Goal: Task Accomplishment & Management: Complete application form

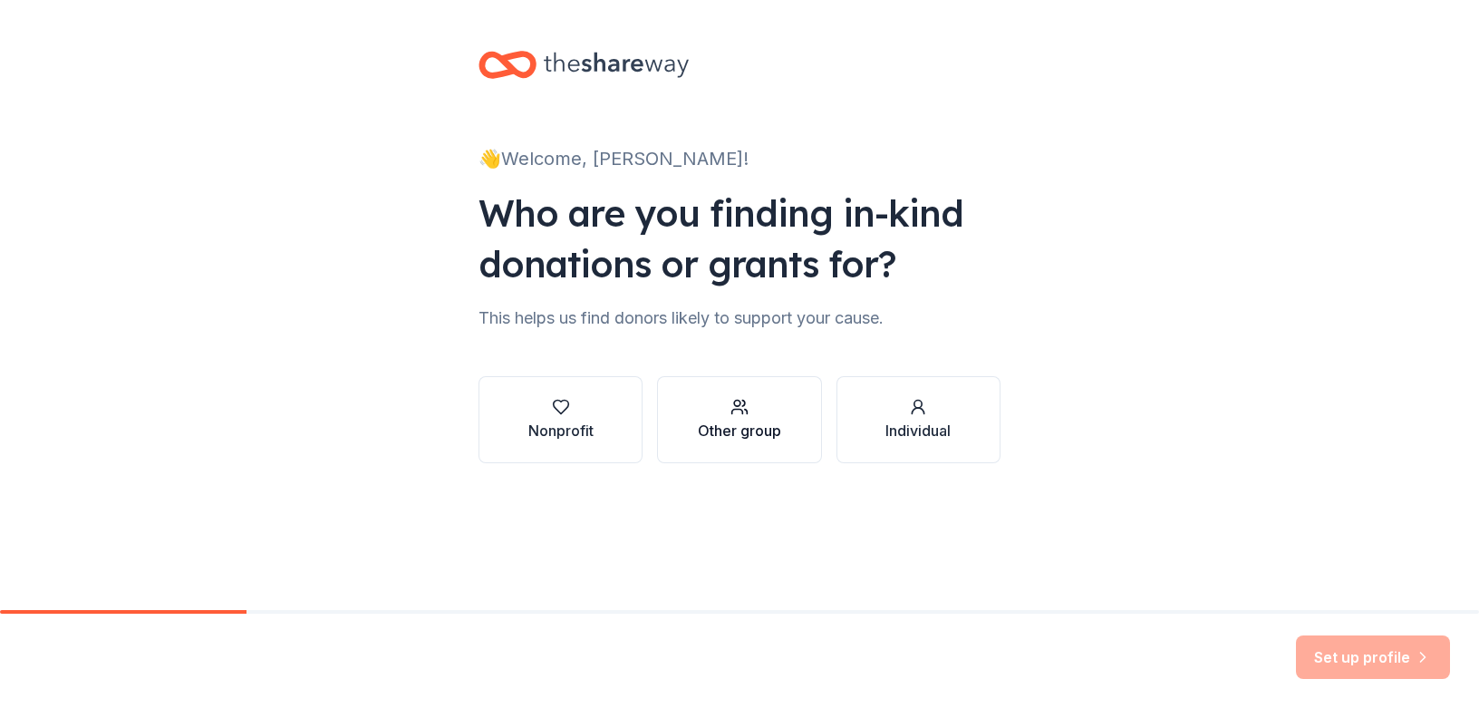
click at [768, 422] on div "Other group" at bounding box center [739, 430] width 83 height 22
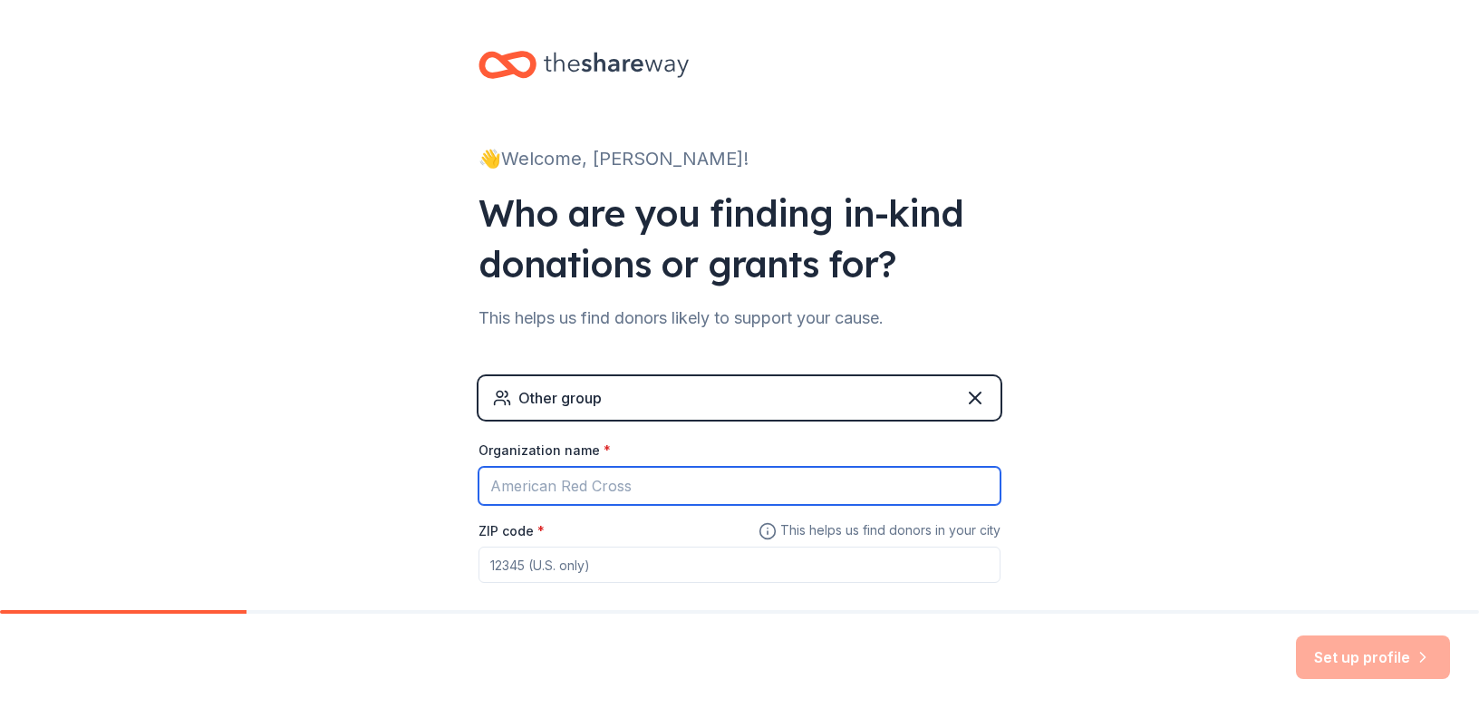
click at [736, 477] on input "Organization name *" at bounding box center [739, 486] width 522 height 38
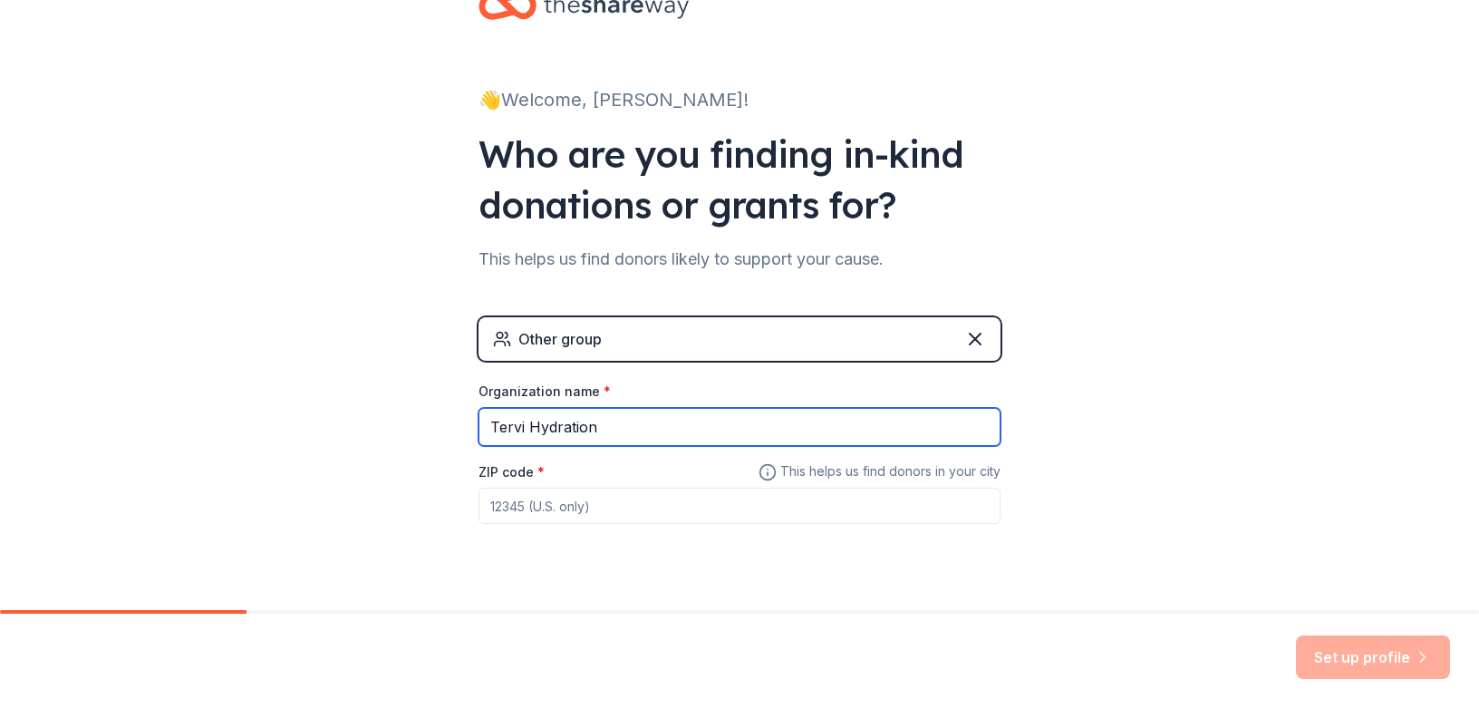
click at [510, 423] on input "Tervi Hydration" at bounding box center [739, 427] width 522 height 38
type input "Trevi Hydration"
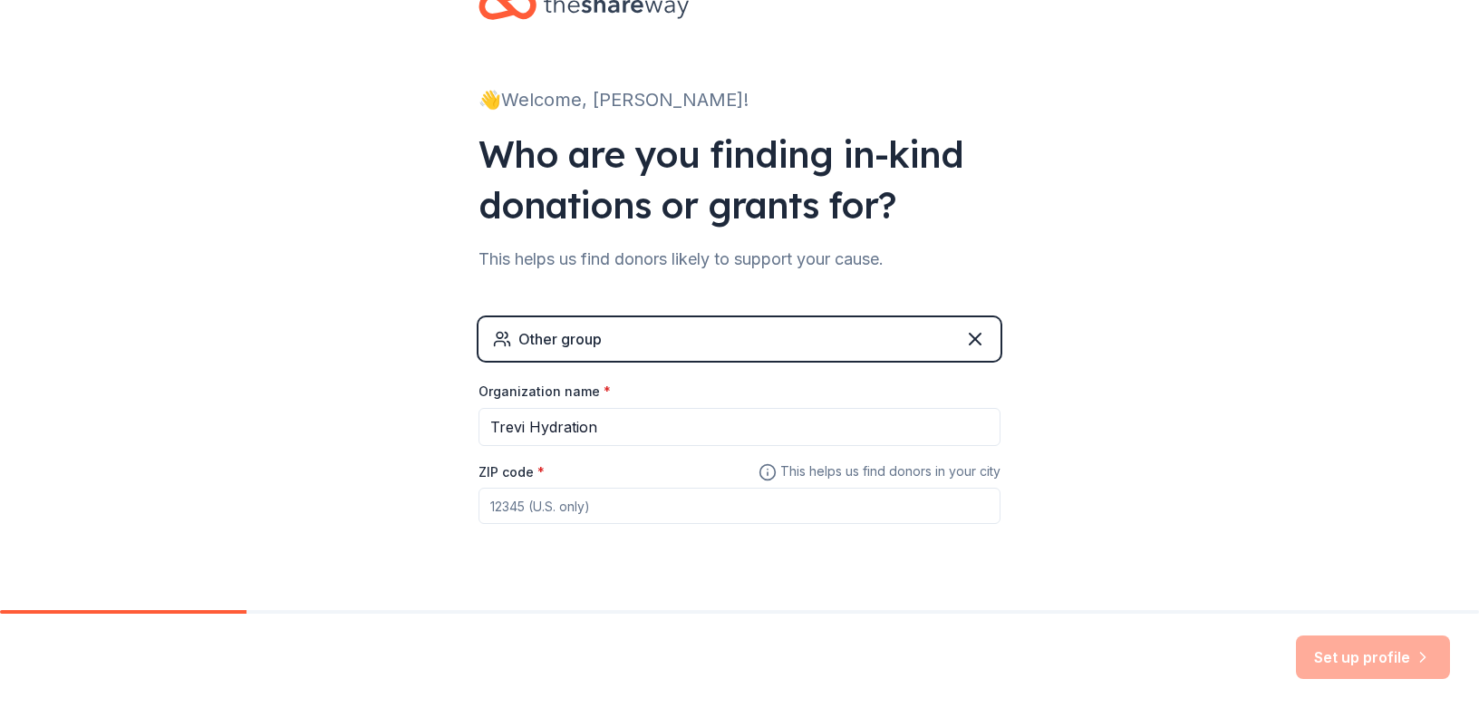
click at [543, 510] on input "ZIP code *" at bounding box center [739, 505] width 522 height 36
type input "73160"
click at [1359, 657] on button "Set up profile" at bounding box center [1373, 656] width 154 height 43
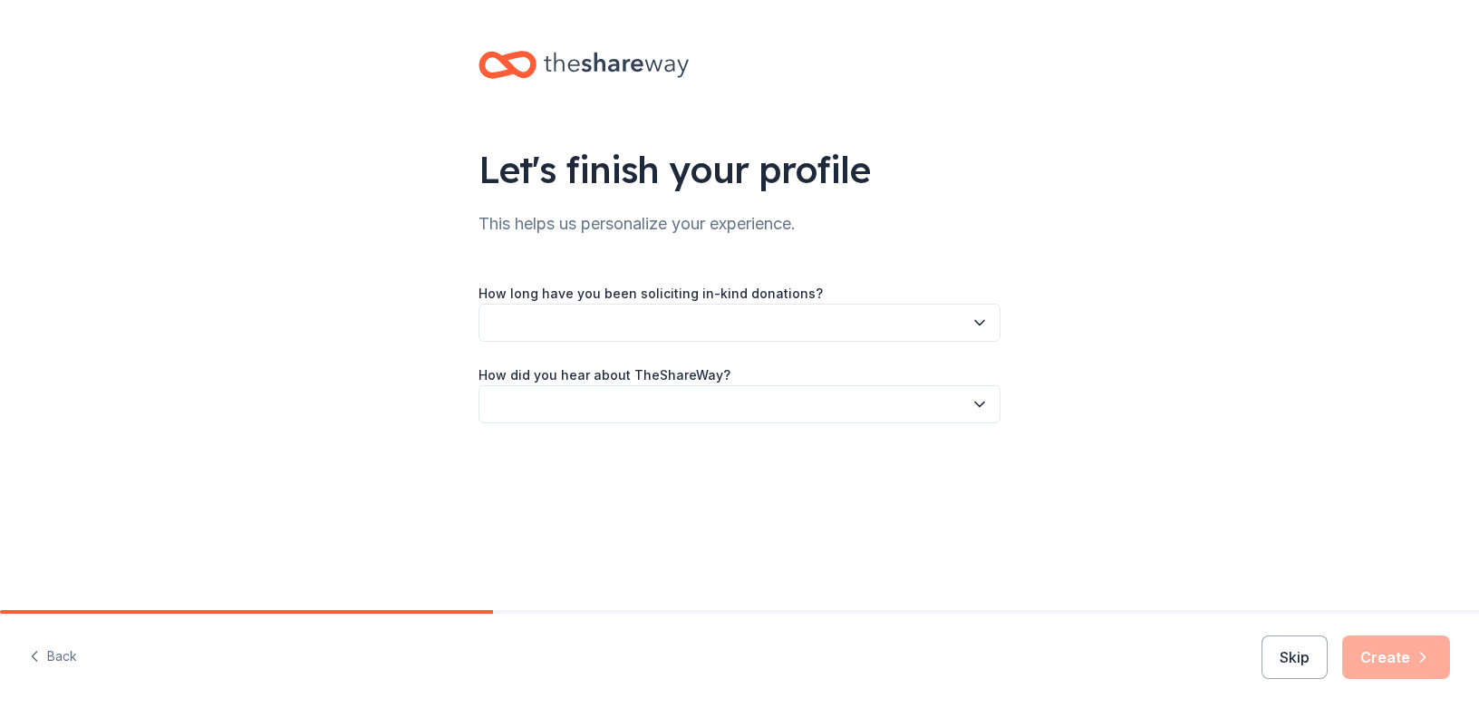
click at [870, 341] on div "How long have you been soliciting in-kind donations? How did you hear about The…" at bounding box center [739, 352] width 522 height 141
click at [872, 333] on button "button" at bounding box center [739, 323] width 522 height 38
click at [761, 373] on div "This is my first time!" at bounding box center [739, 371] width 513 height 36
click at [761, 373] on div "How did you hear about TheShareWay?" at bounding box center [739, 393] width 522 height 60
click at [765, 404] on button "button" at bounding box center [739, 404] width 522 height 38
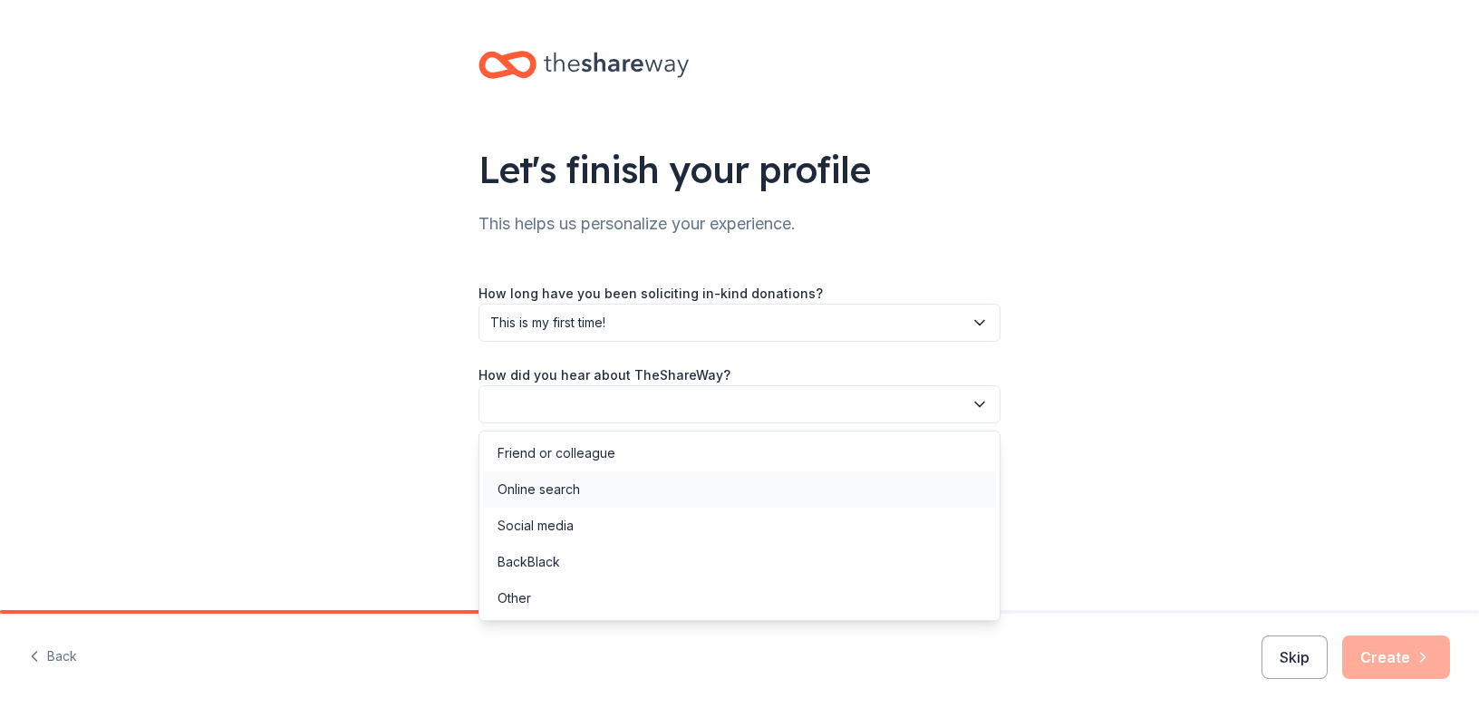
click at [738, 497] on div "Online search" at bounding box center [739, 489] width 513 height 36
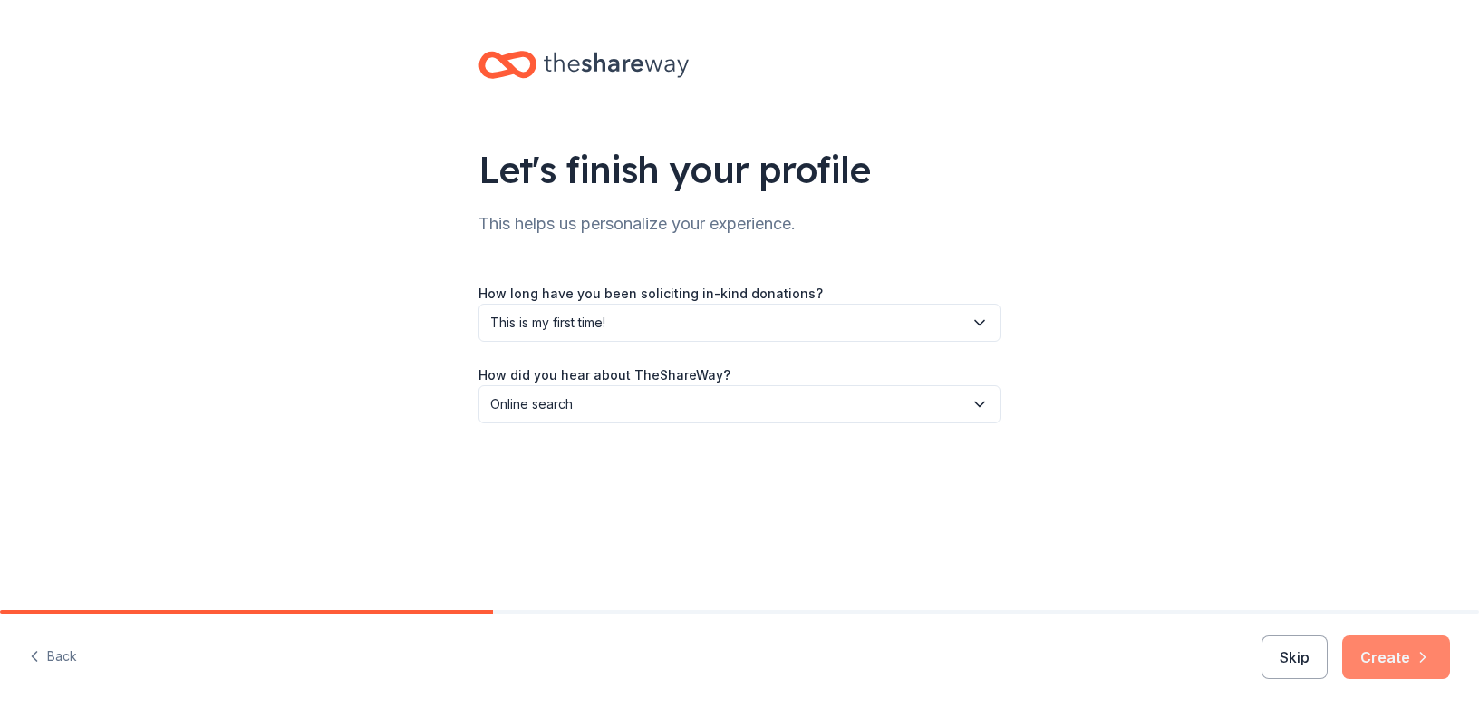
click at [1422, 657] on icon "button" at bounding box center [1422, 657] width 18 height 18
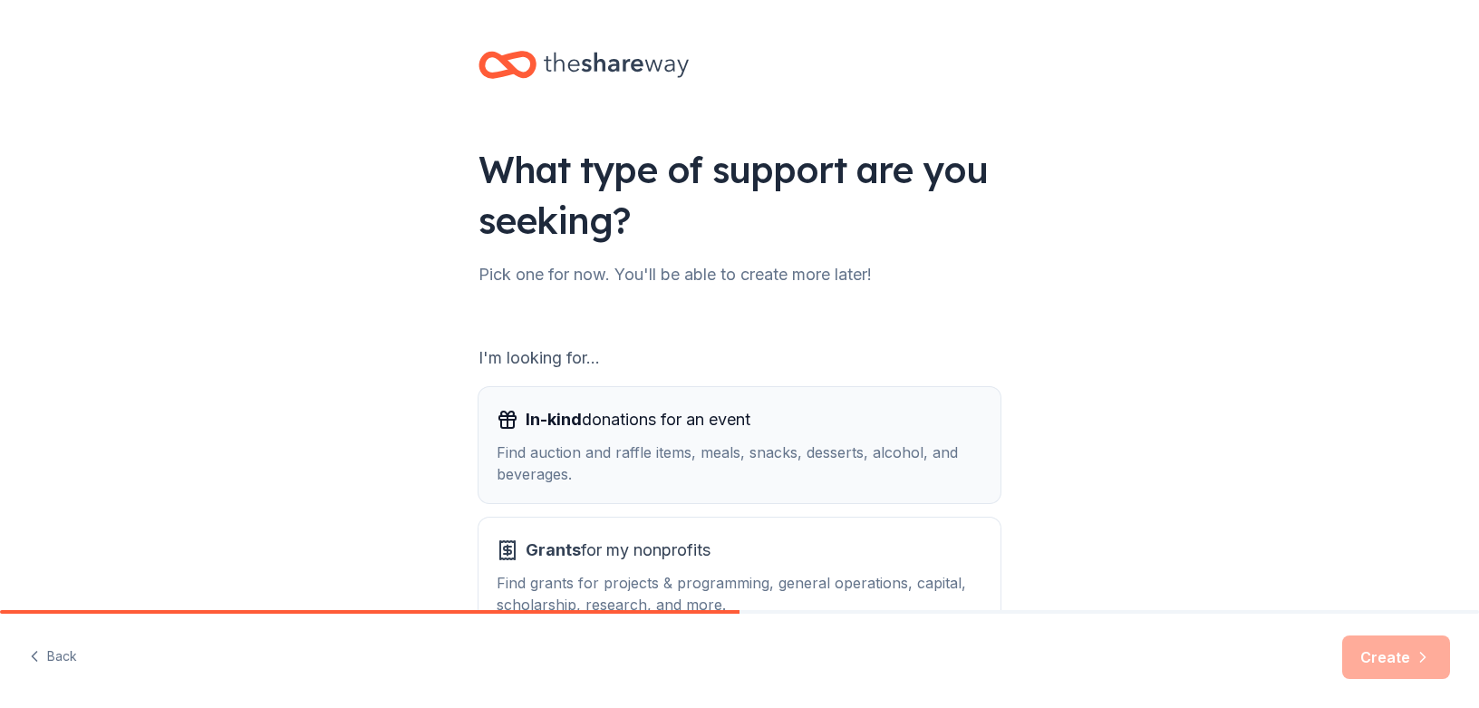
scroll to position [121, 0]
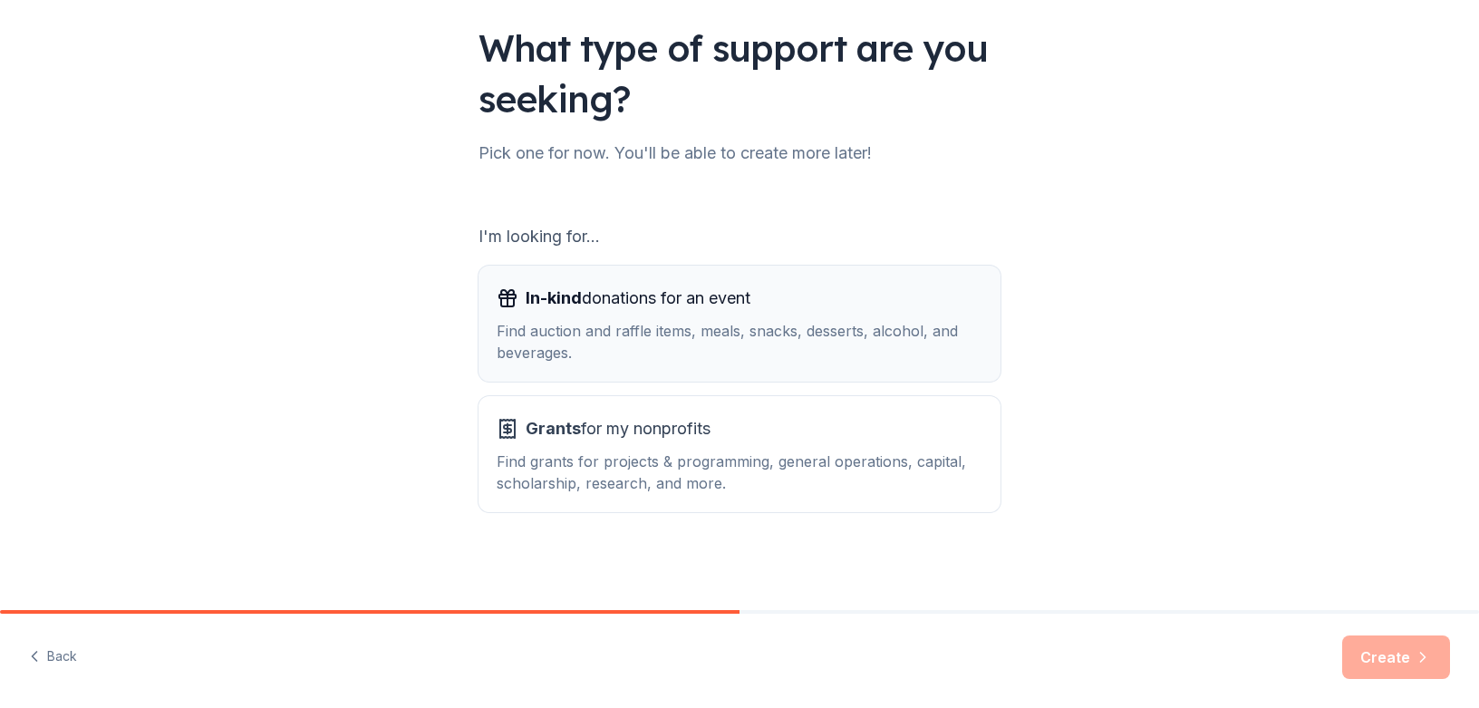
click at [798, 307] on div "In-kind donations for an event" at bounding box center [739, 298] width 486 height 29
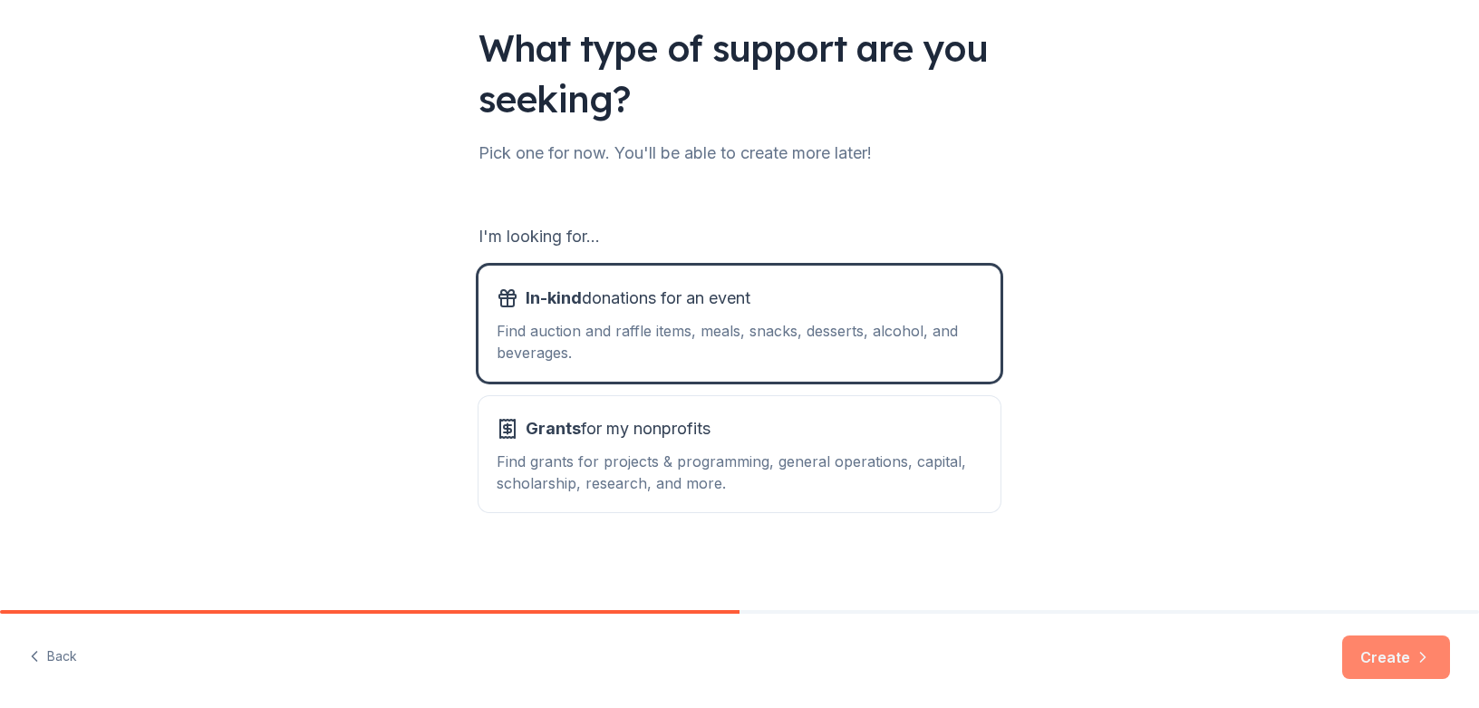
click at [1409, 648] on button "Create" at bounding box center [1396, 656] width 108 height 43
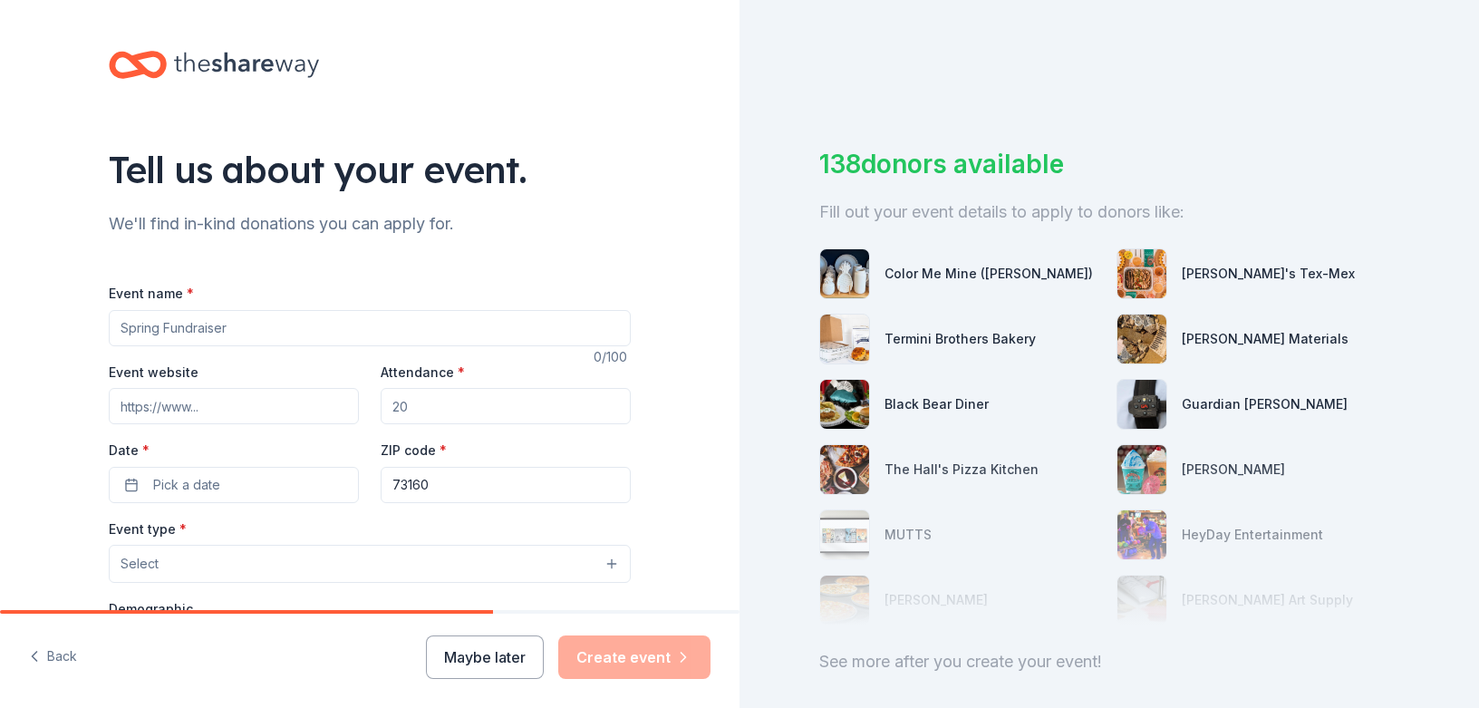
click at [312, 335] on input "Event name *" at bounding box center [370, 328] width 522 height 36
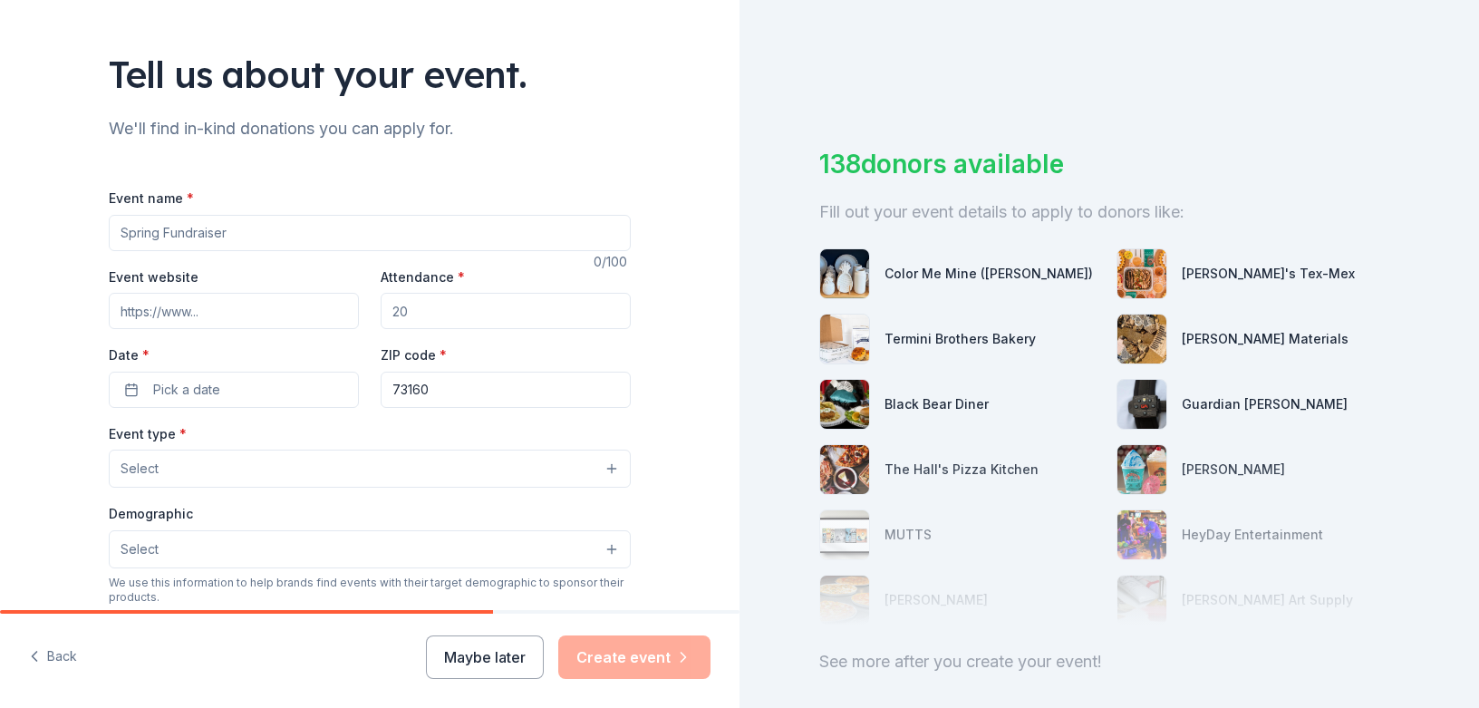
scroll to position [100, 0]
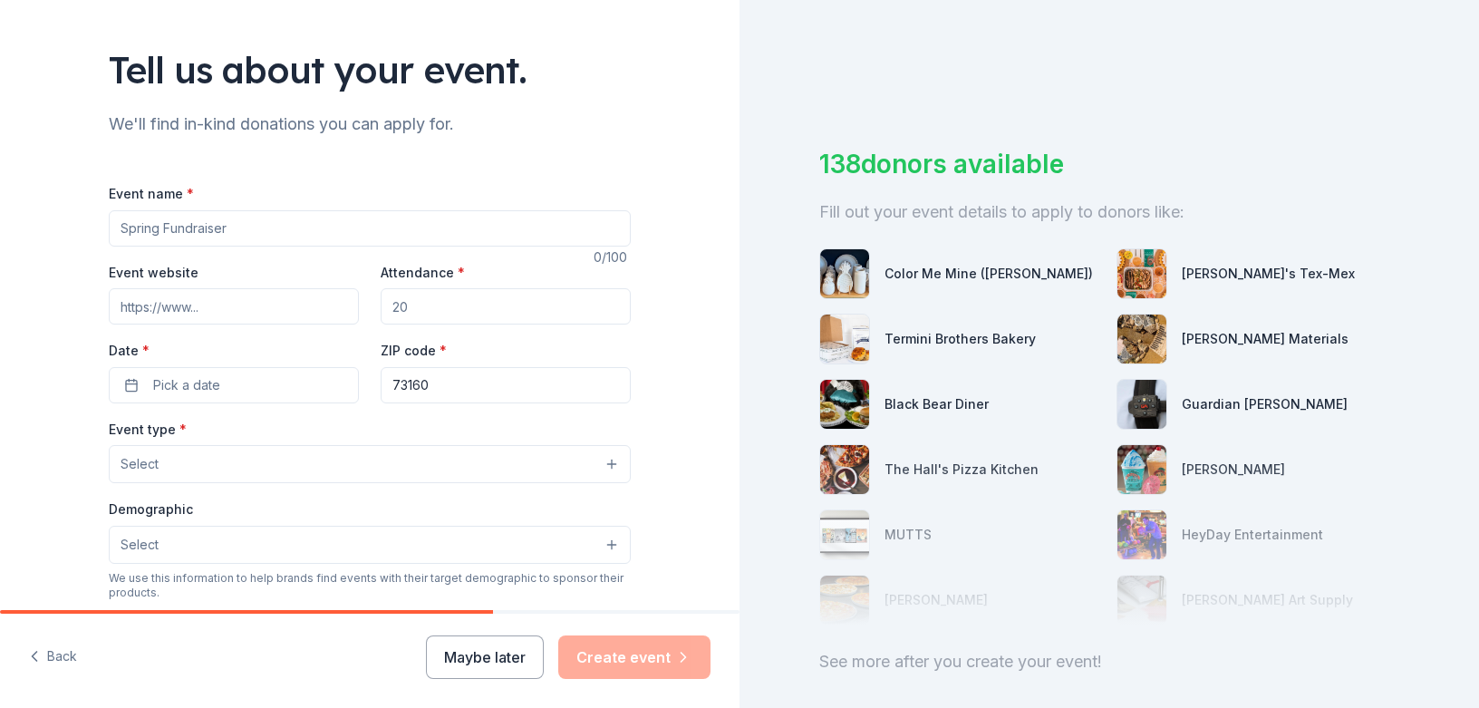
type input "Y"
type input "The Lemonade Stand"
click at [270, 296] on input "Event website" at bounding box center [234, 306] width 250 height 36
type input "[DOMAIN_NAME]"
click at [508, 299] on input "Attendance *" at bounding box center [506, 306] width 250 height 36
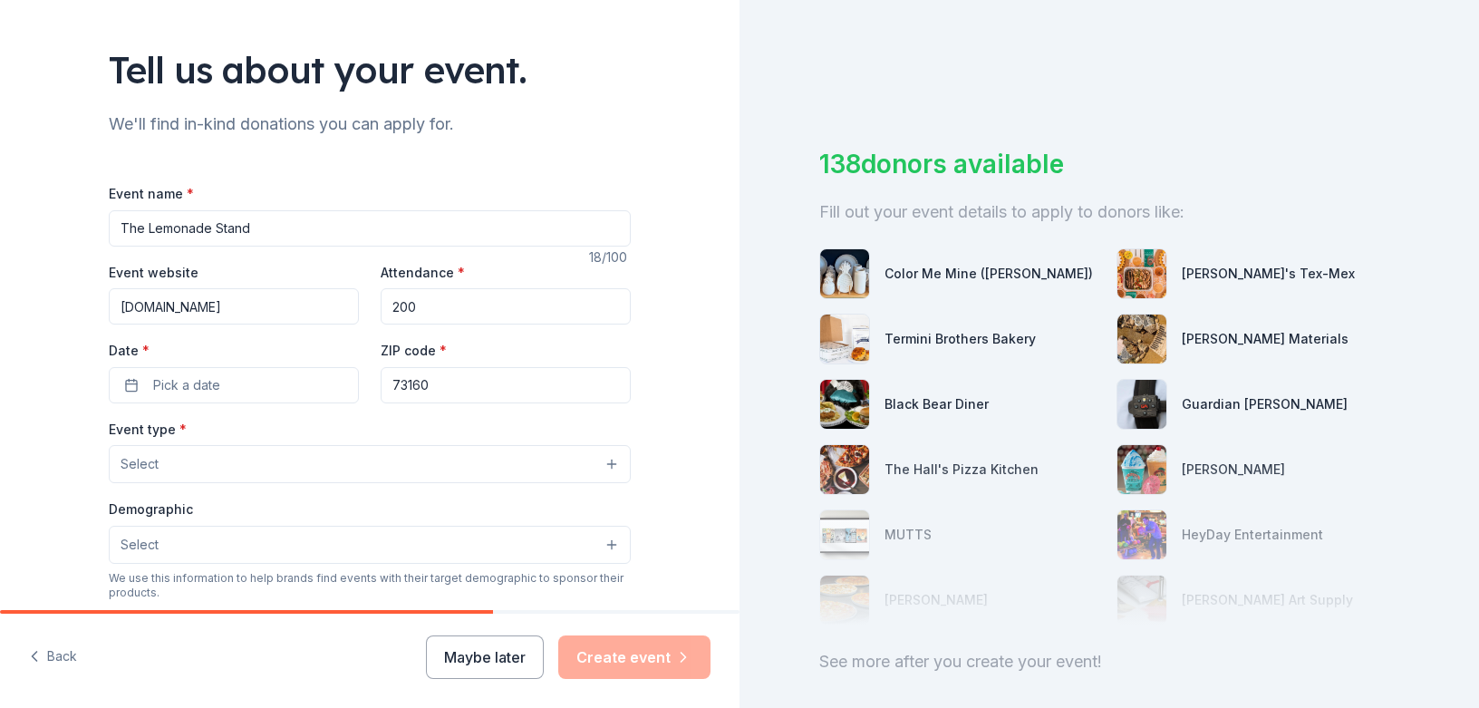
type input "200"
click at [70, 377] on div "Tell us about your event. We'll find in-kind donations you can apply for. Event…" at bounding box center [369, 503] width 739 height 1206
click at [196, 394] on span "Pick a date" at bounding box center [186, 385] width 67 height 22
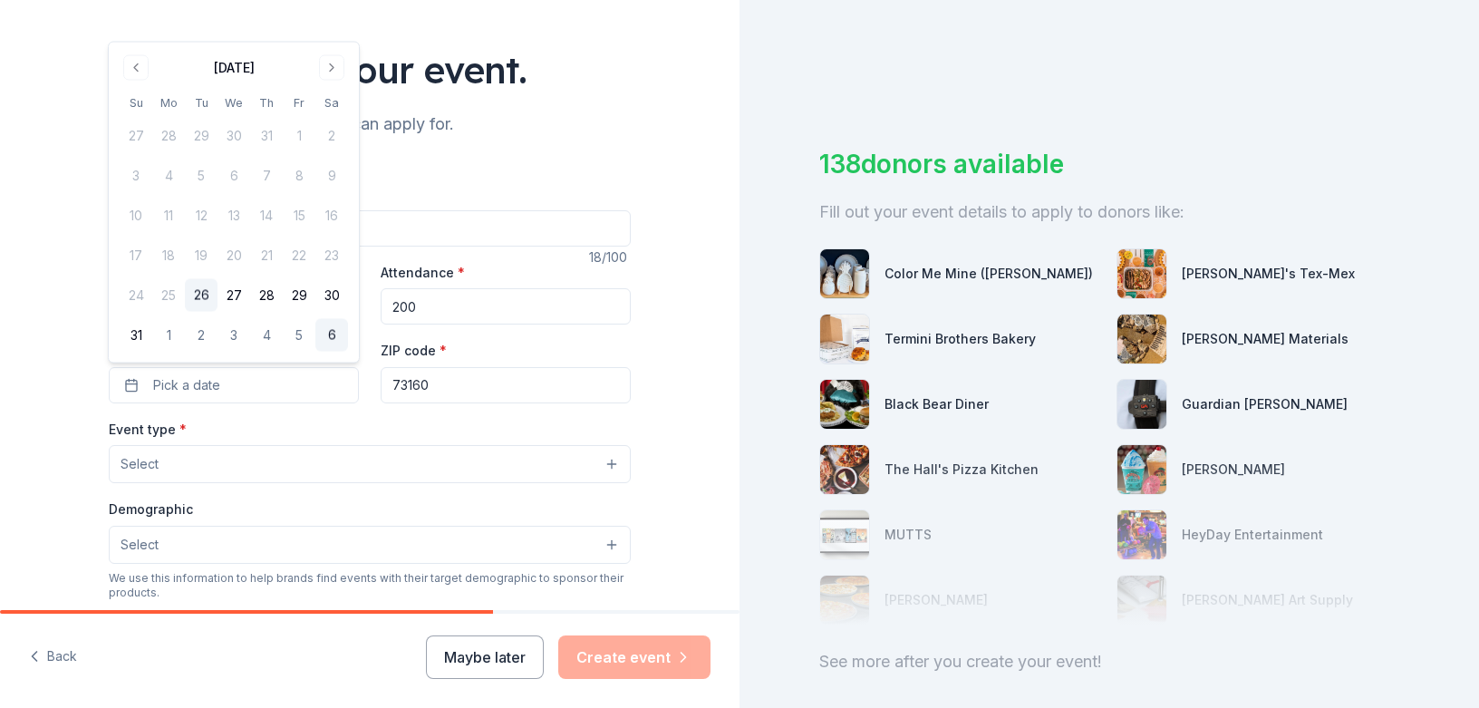
click at [328, 325] on button "6" at bounding box center [331, 335] width 33 height 33
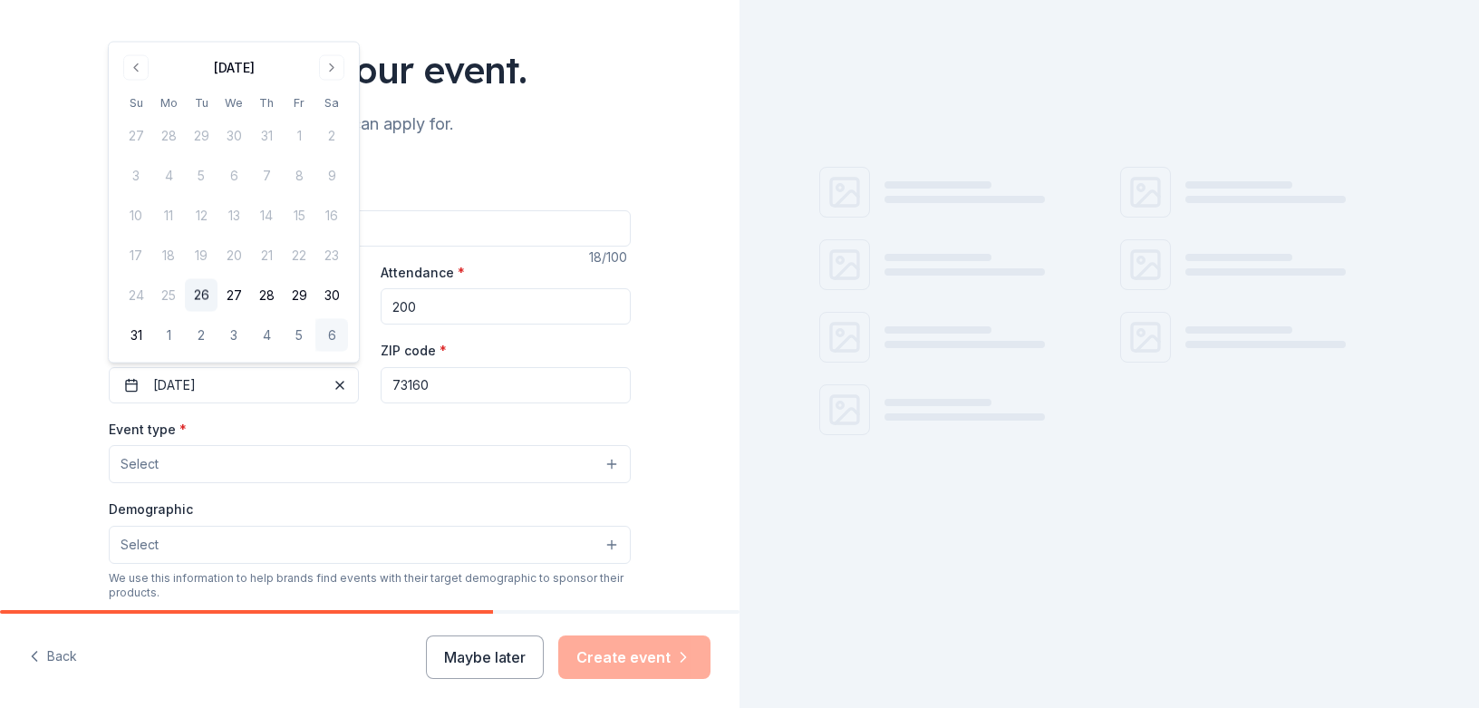
click at [95, 442] on div "Tell us about your event. We'll find in-kind donations you can apply for. Event…" at bounding box center [370, 503] width 580 height 1206
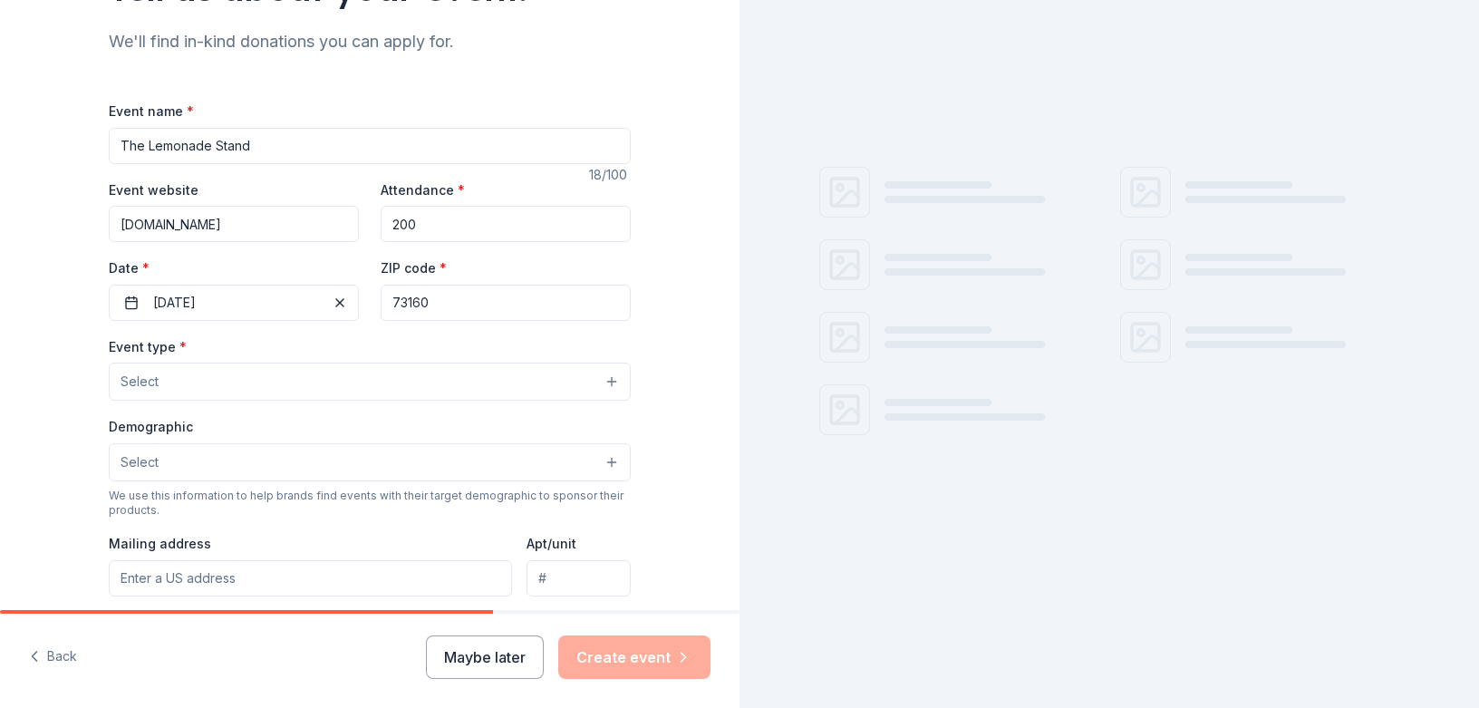
scroll to position [182, 0]
click at [232, 372] on button "Select" at bounding box center [370, 381] width 522 height 38
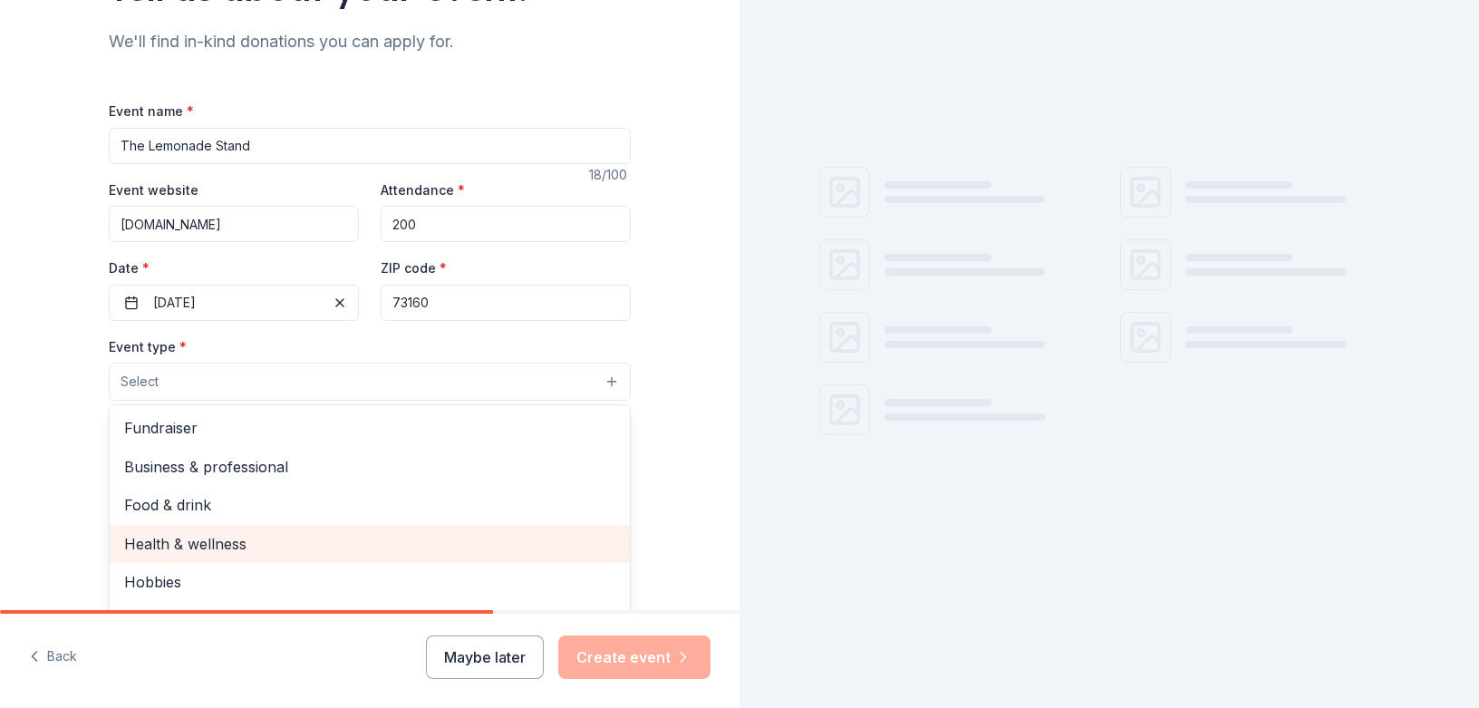
scroll to position [60, 0]
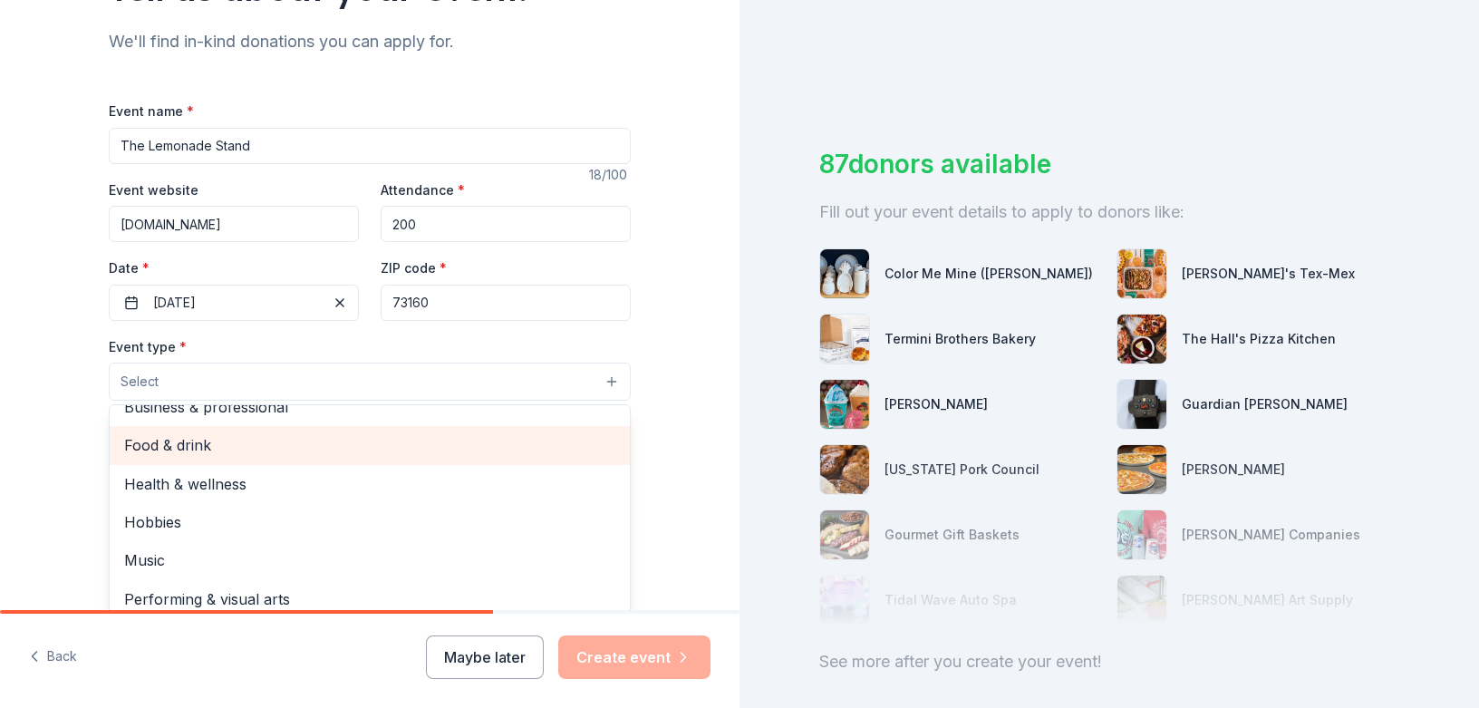
click at [191, 441] on span "Food & drink" at bounding box center [369, 445] width 491 height 24
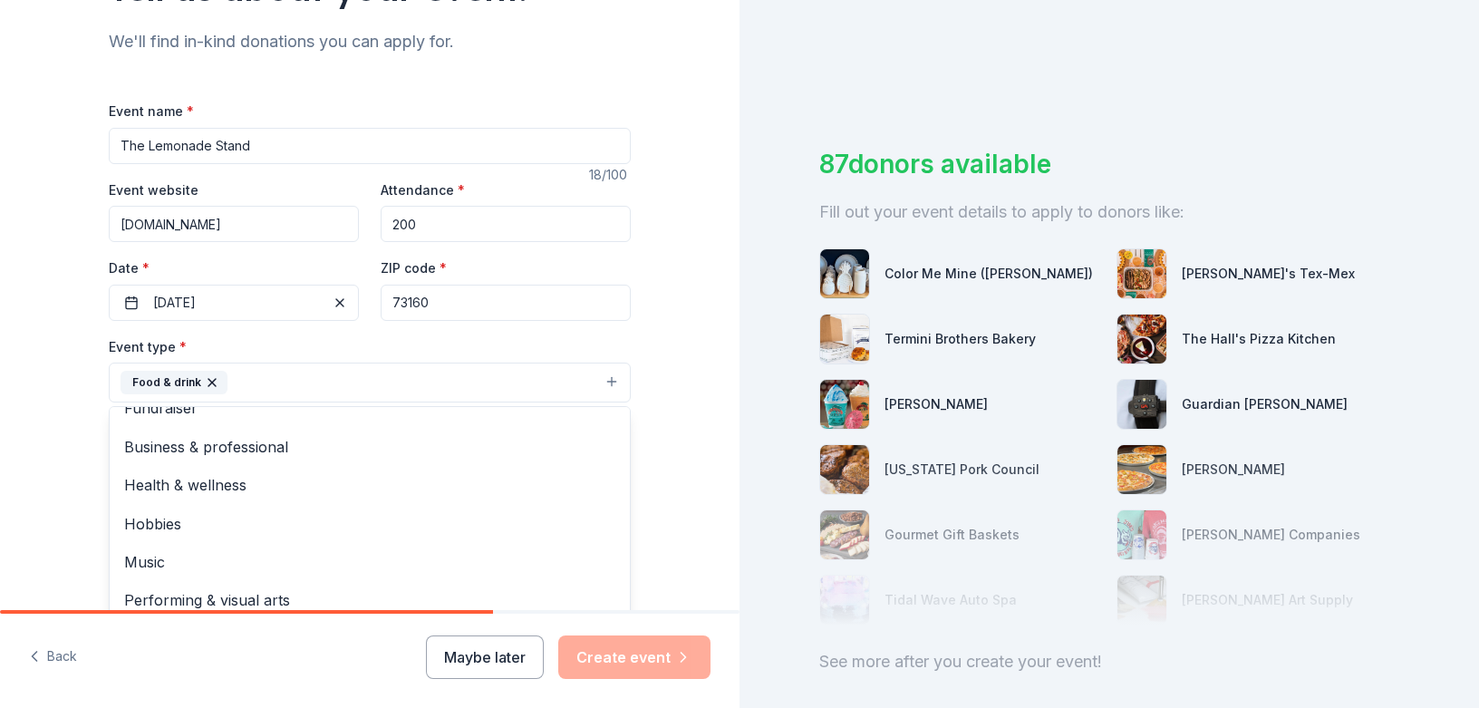
click at [48, 487] on div "Tell us about your event. We'll find in-kind donations you can apply for. Event…" at bounding box center [369, 422] width 739 height 1208
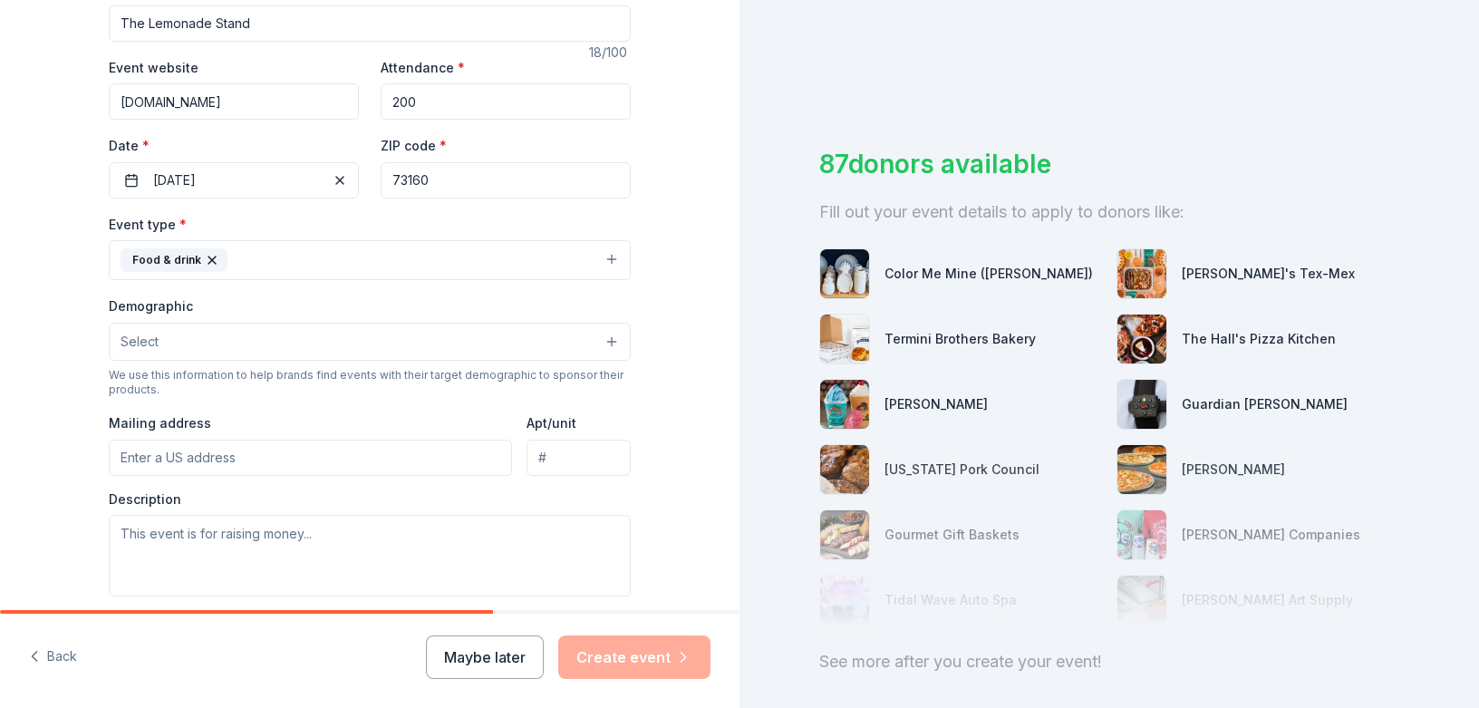
scroll to position [306, 0]
click at [211, 330] on button "Select" at bounding box center [370, 340] width 522 height 38
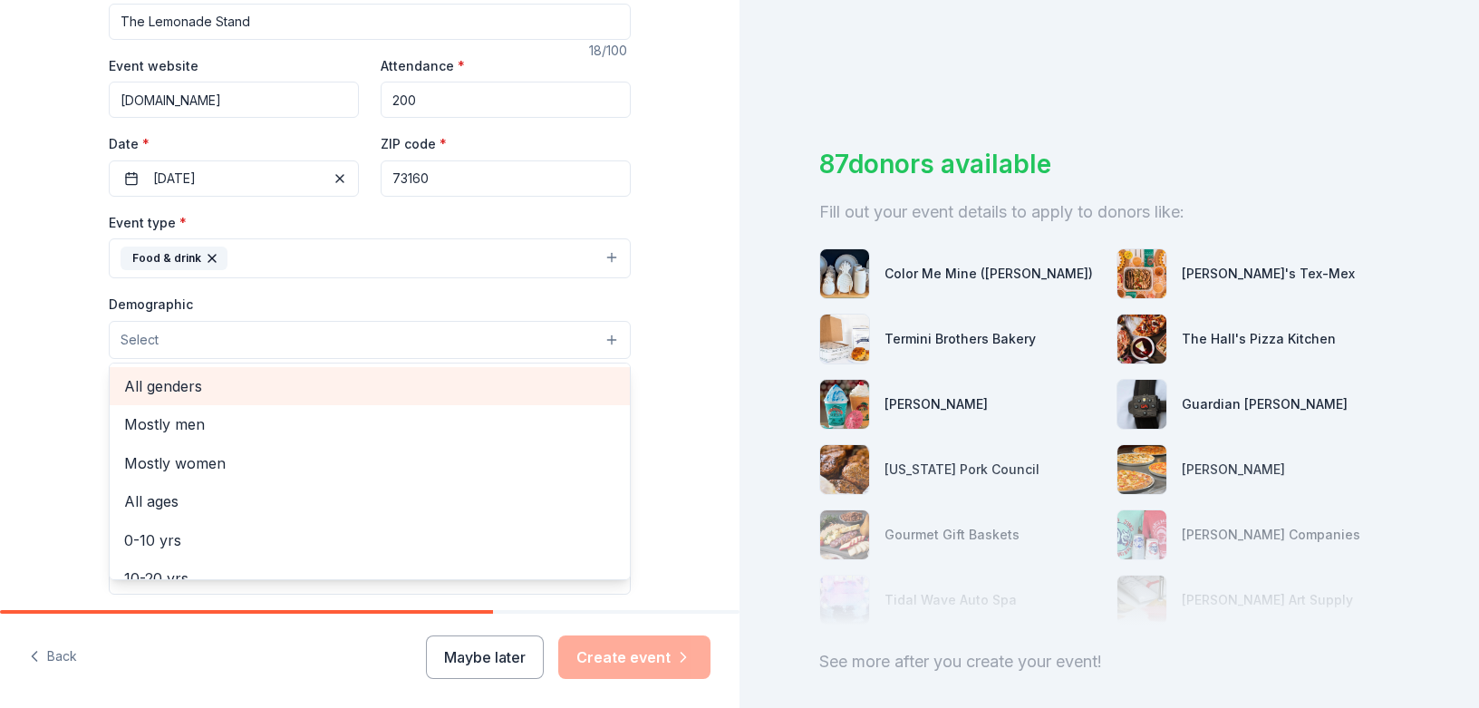
click at [221, 378] on span "All genders" at bounding box center [369, 386] width 491 height 24
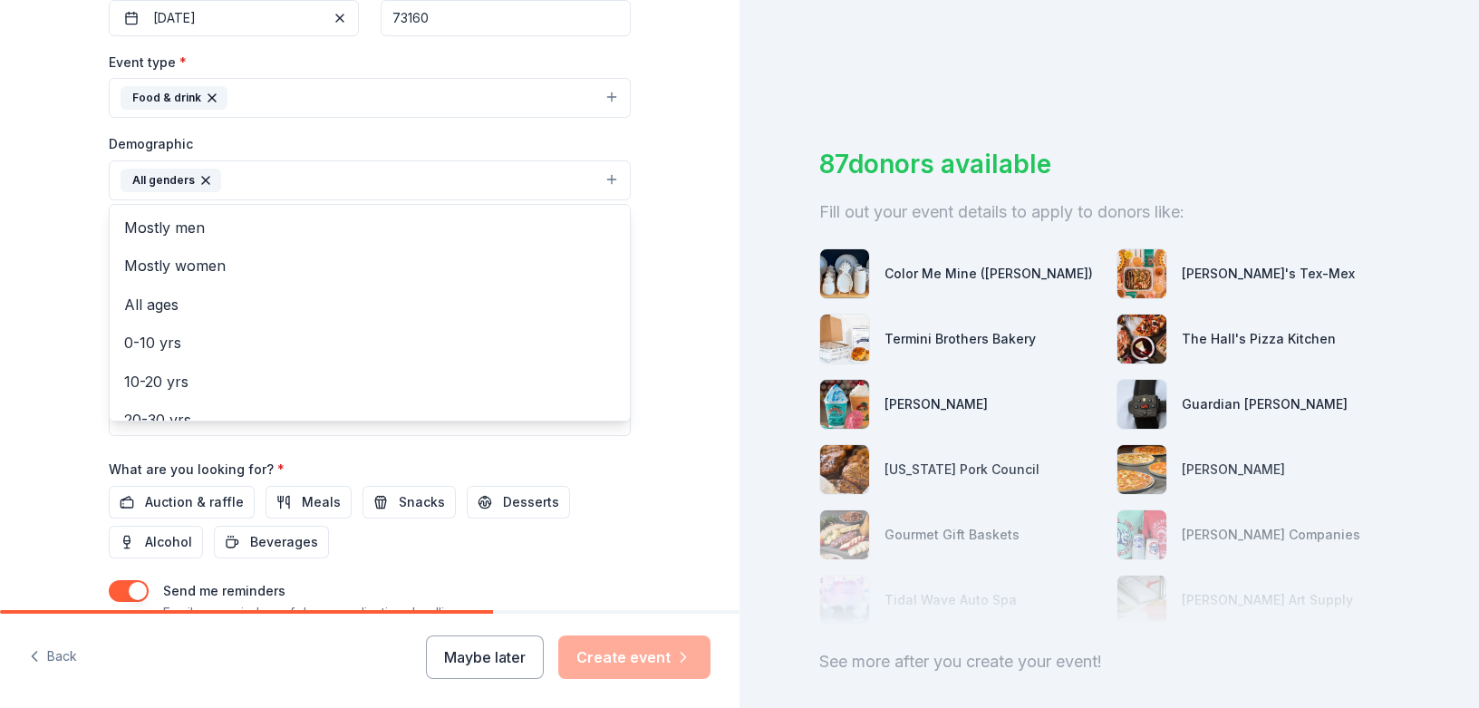
scroll to position [500, 0]
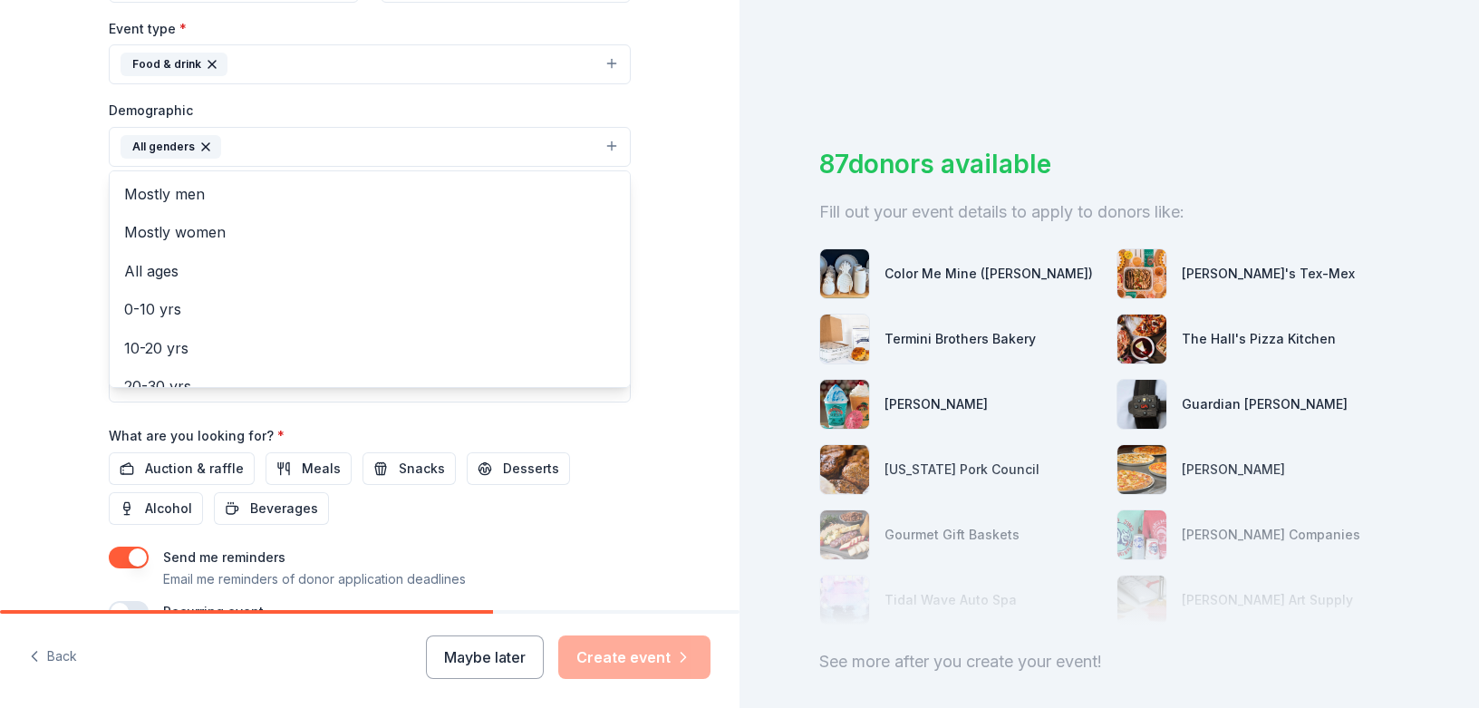
click at [87, 345] on div "Tell us about your event. We'll find in-kind donations you can apply for. Event…" at bounding box center [370, 104] width 580 height 1209
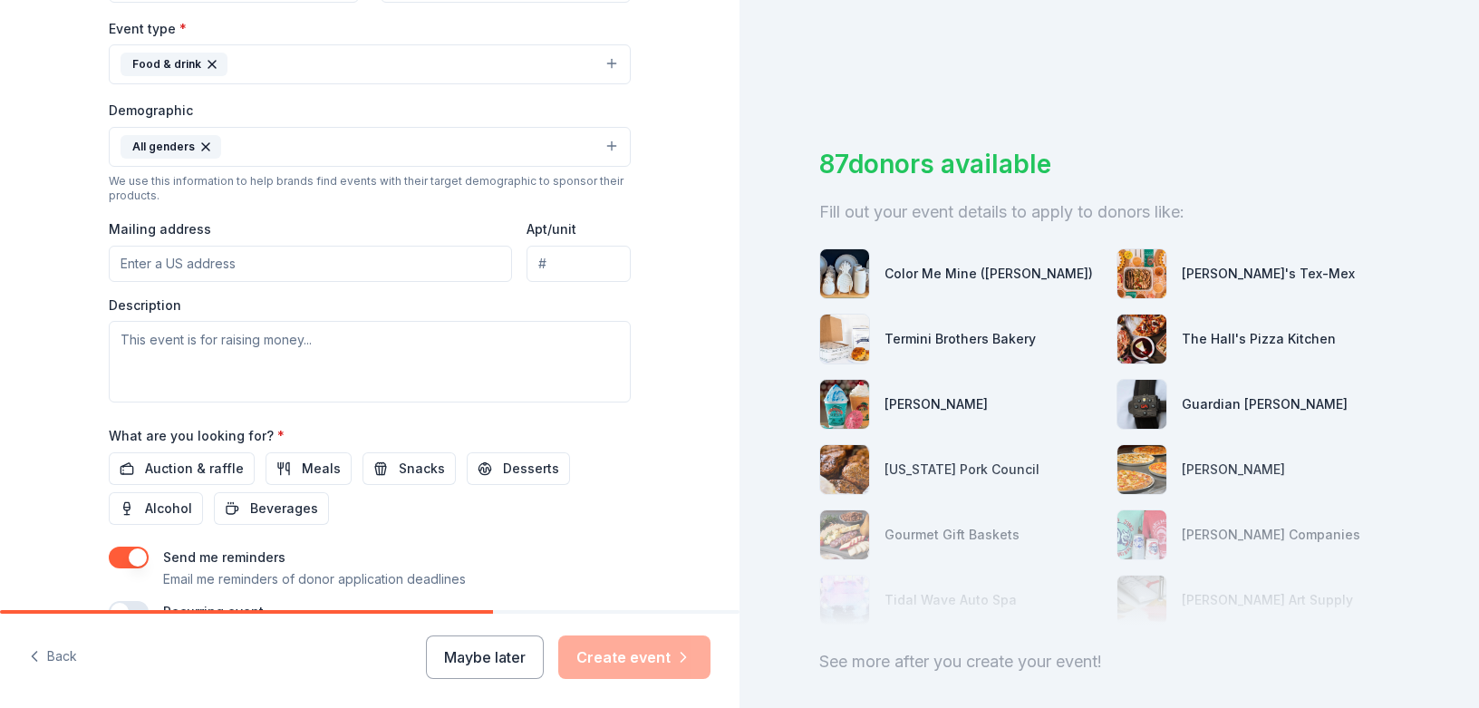
scroll to position [464, 0]
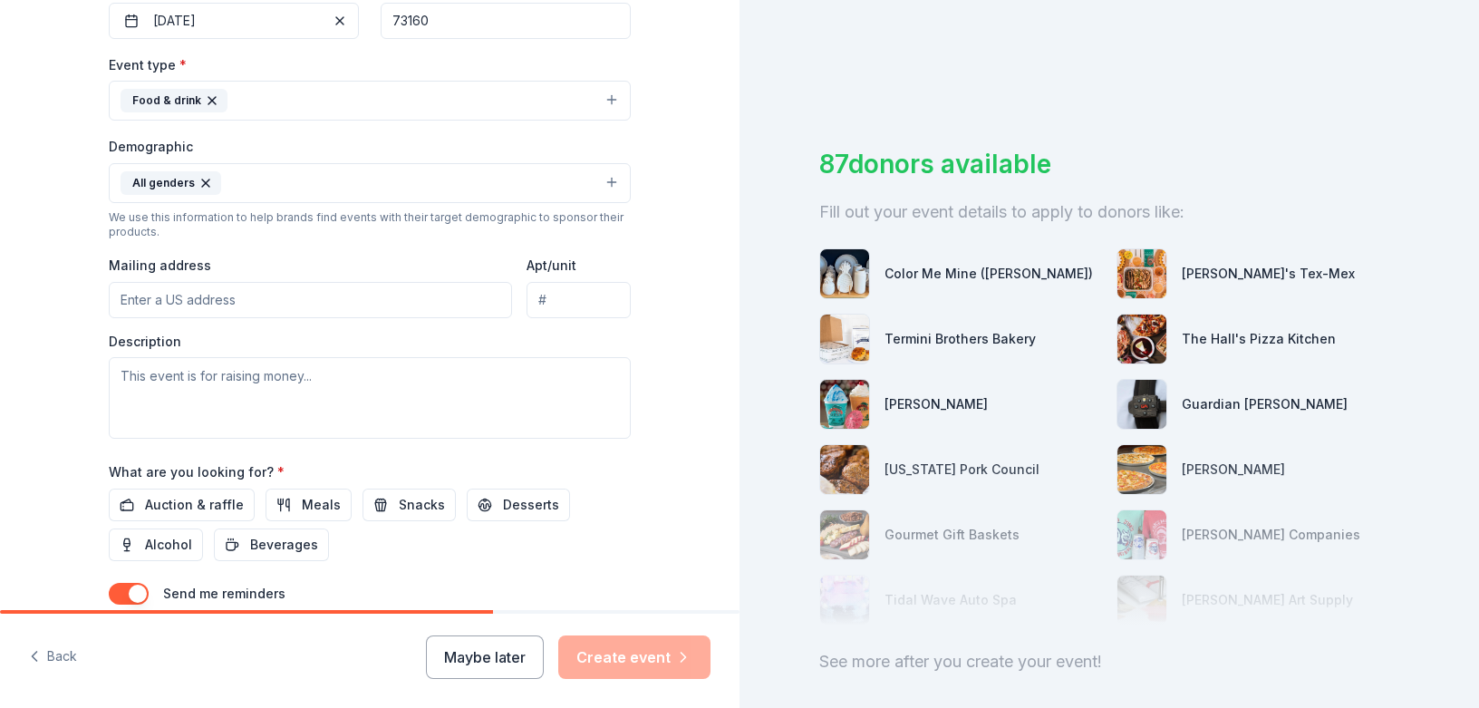
click at [249, 178] on button "All genders" at bounding box center [370, 183] width 522 height 40
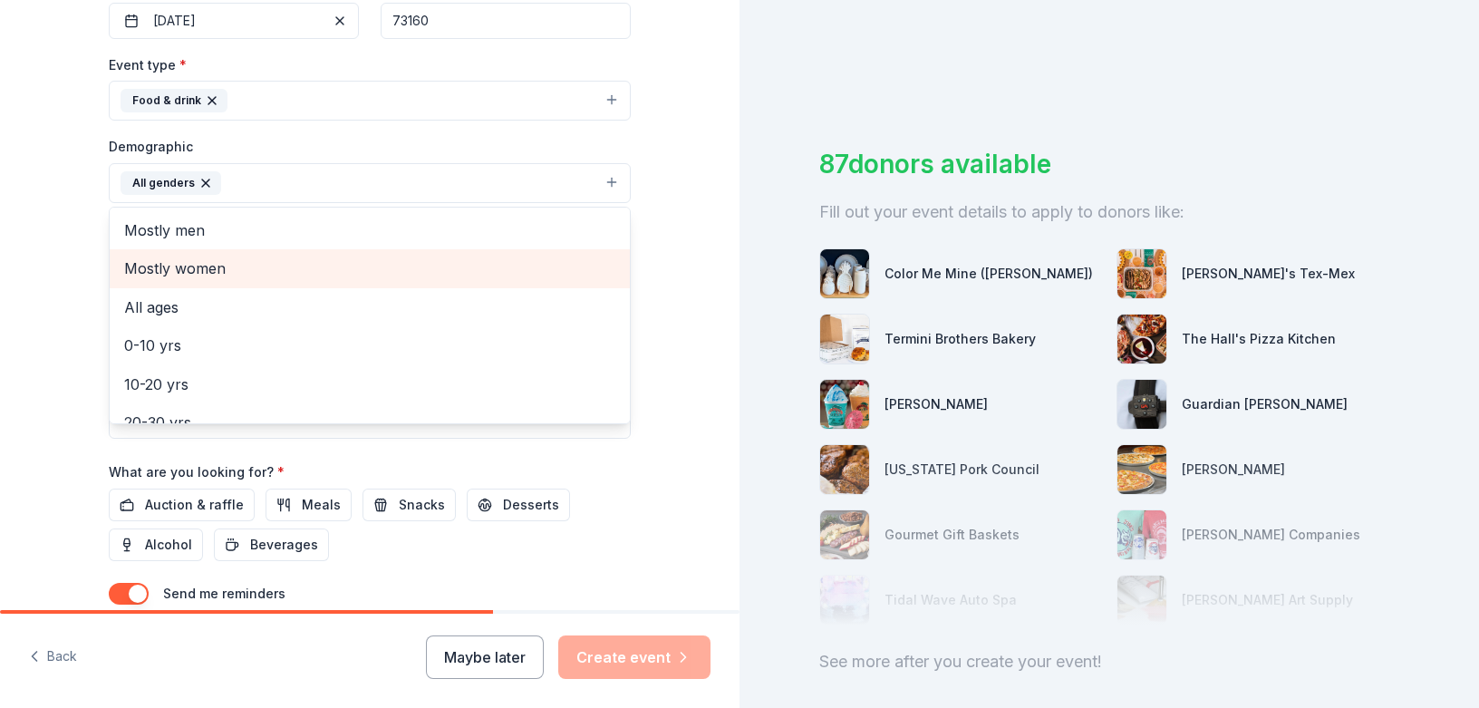
click at [245, 264] on span "Mostly women" at bounding box center [369, 268] width 491 height 24
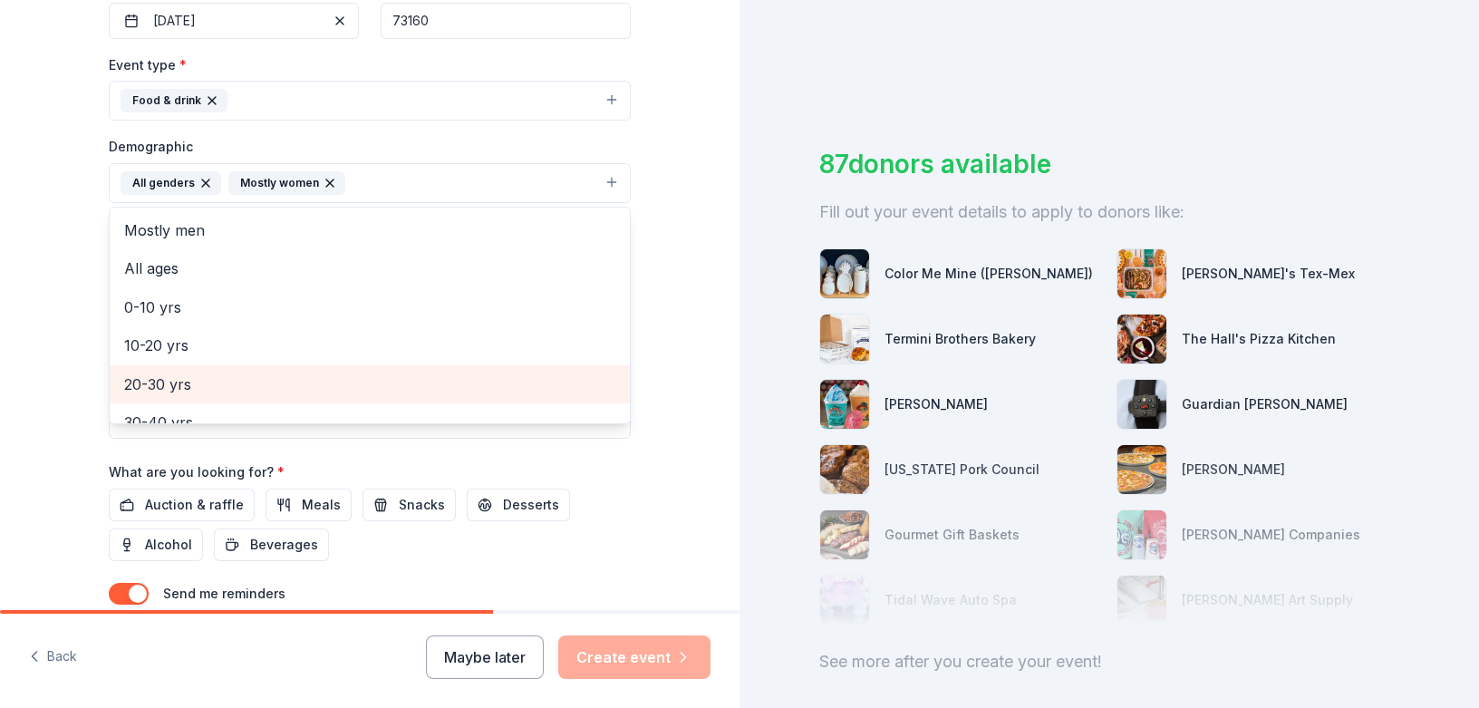
click at [72, 390] on div "Tell us about your event. We'll find in-kind donations you can apply for. Event…" at bounding box center [369, 140] width 739 height 1209
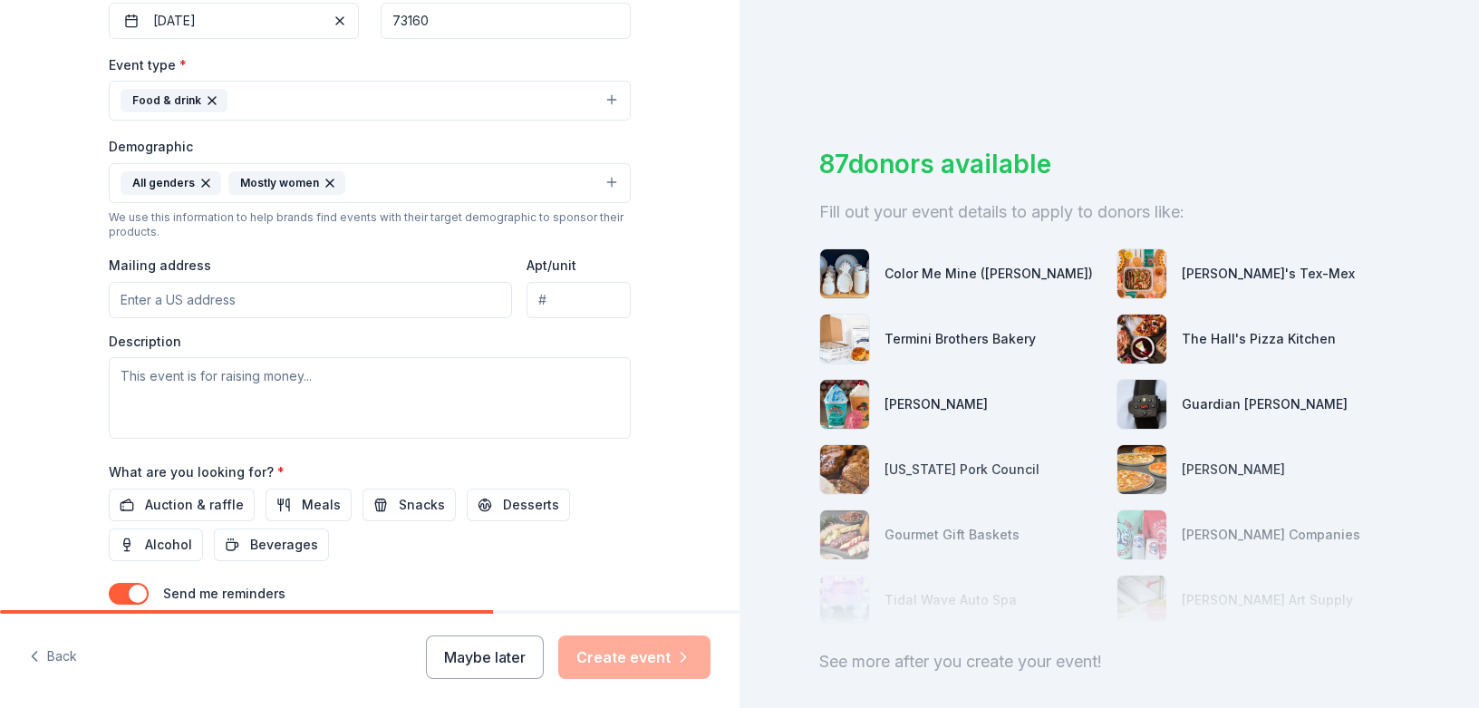
click at [304, 295] on input "Mailing address" at bounding box center [310, 300] width 403 height 36
type input "18429 Las Meninas Dr"
type input "73012"
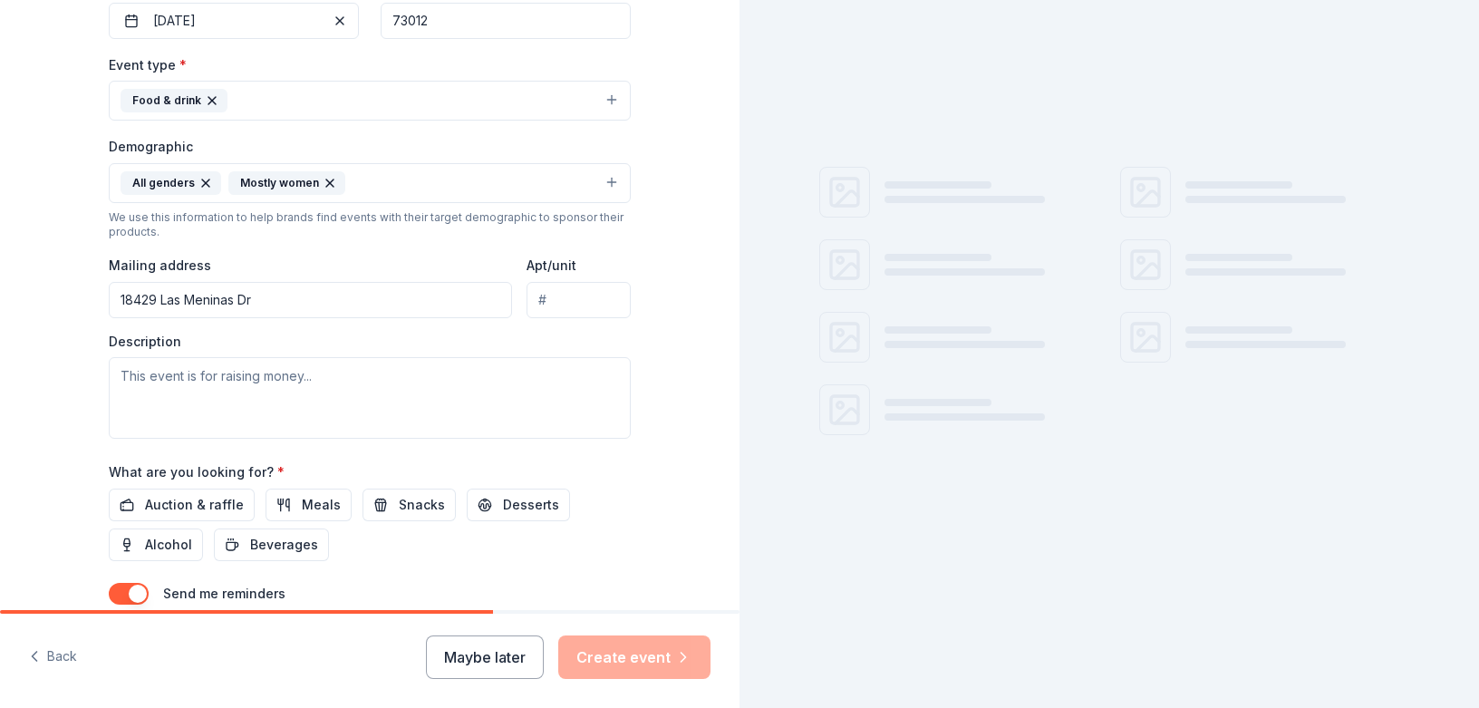
scroll to position [502, 0]
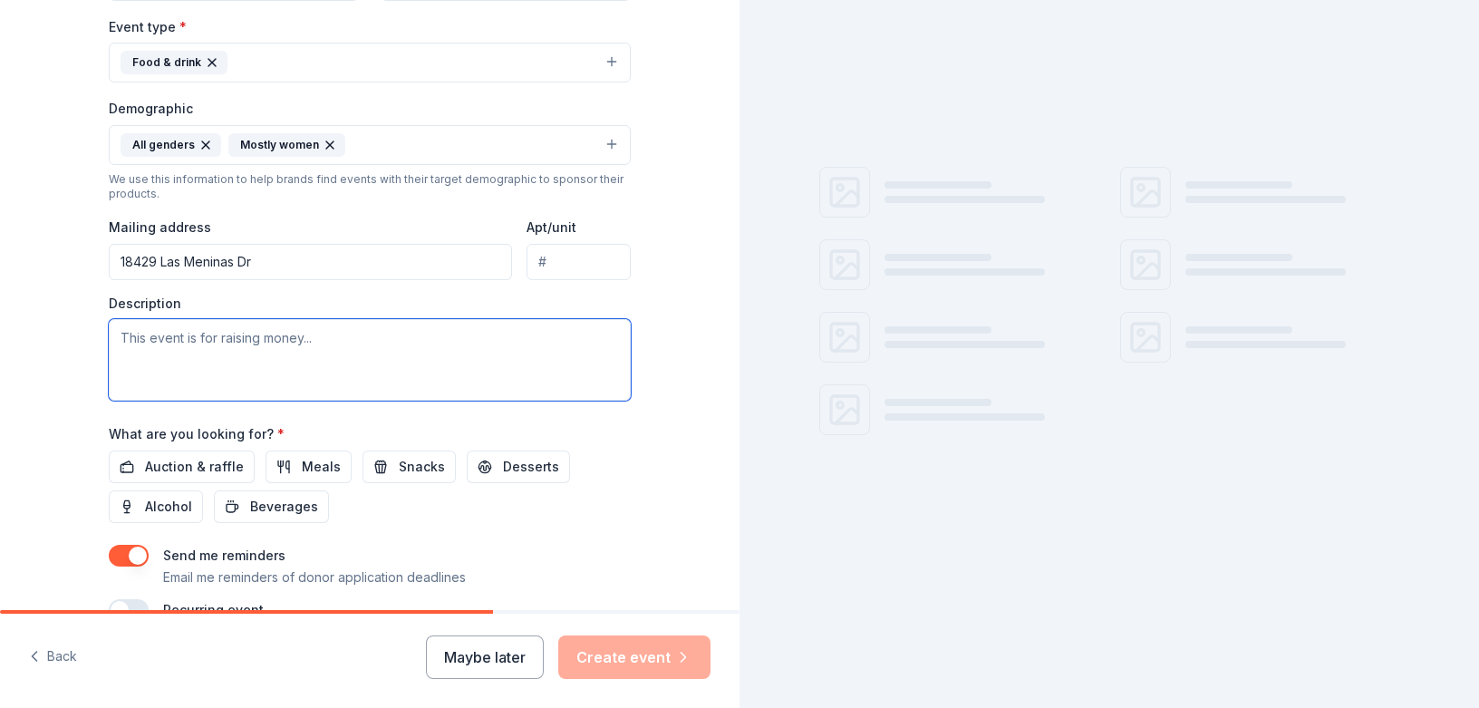
click at [288, 356] on textarea at bounding box center [370, 360] width 522 height 82
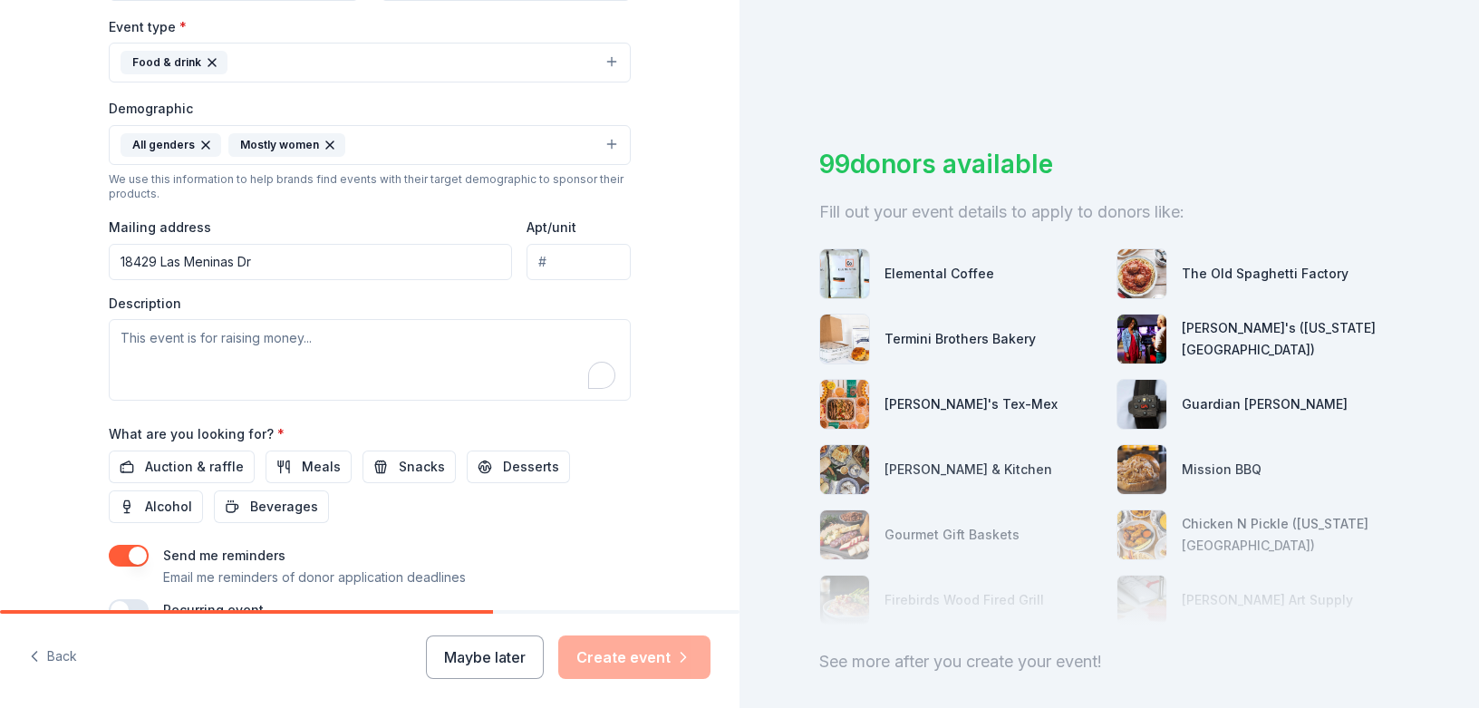
click at [35, 450] on div "Tell us about your event. We'll find in-kind donations you can apply for. Event…" at bounding box center [369, 102] width 739 height 1209
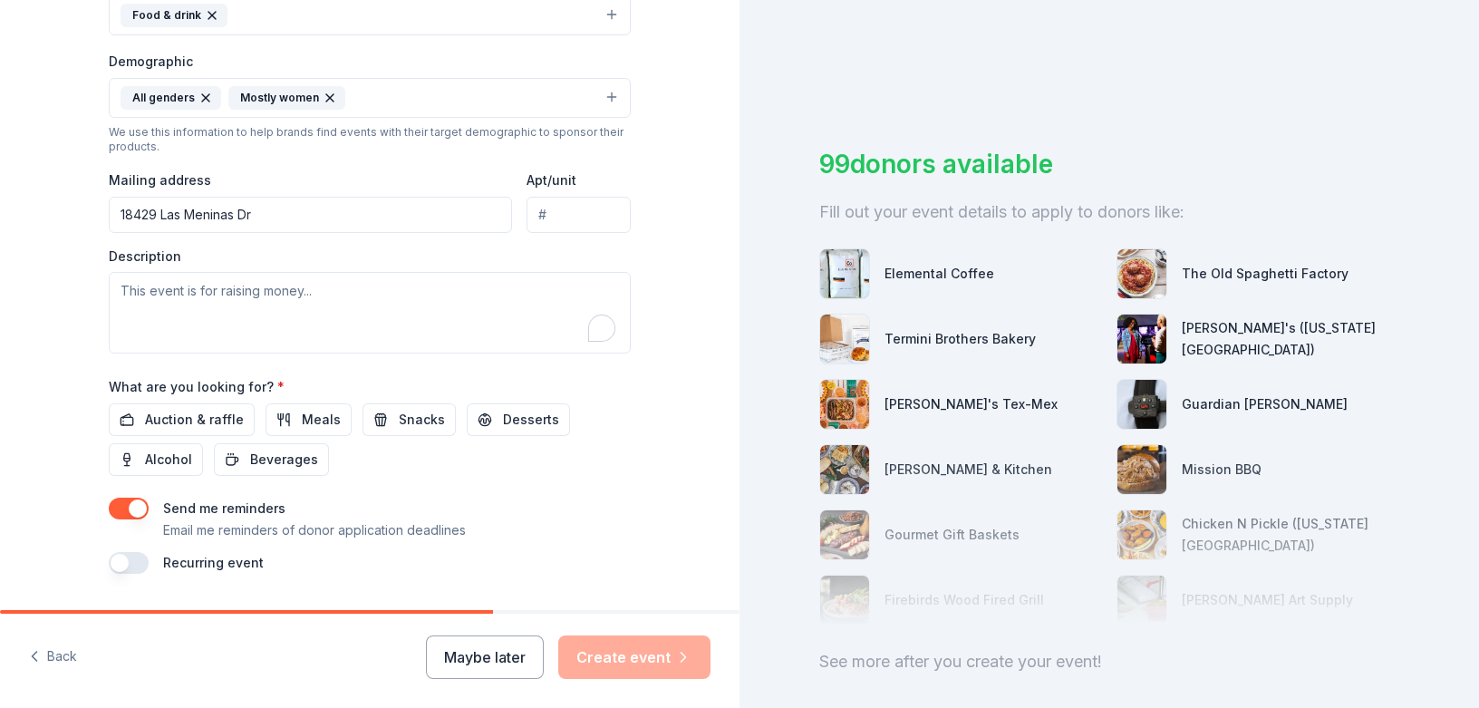
scroll to position [600, 0]
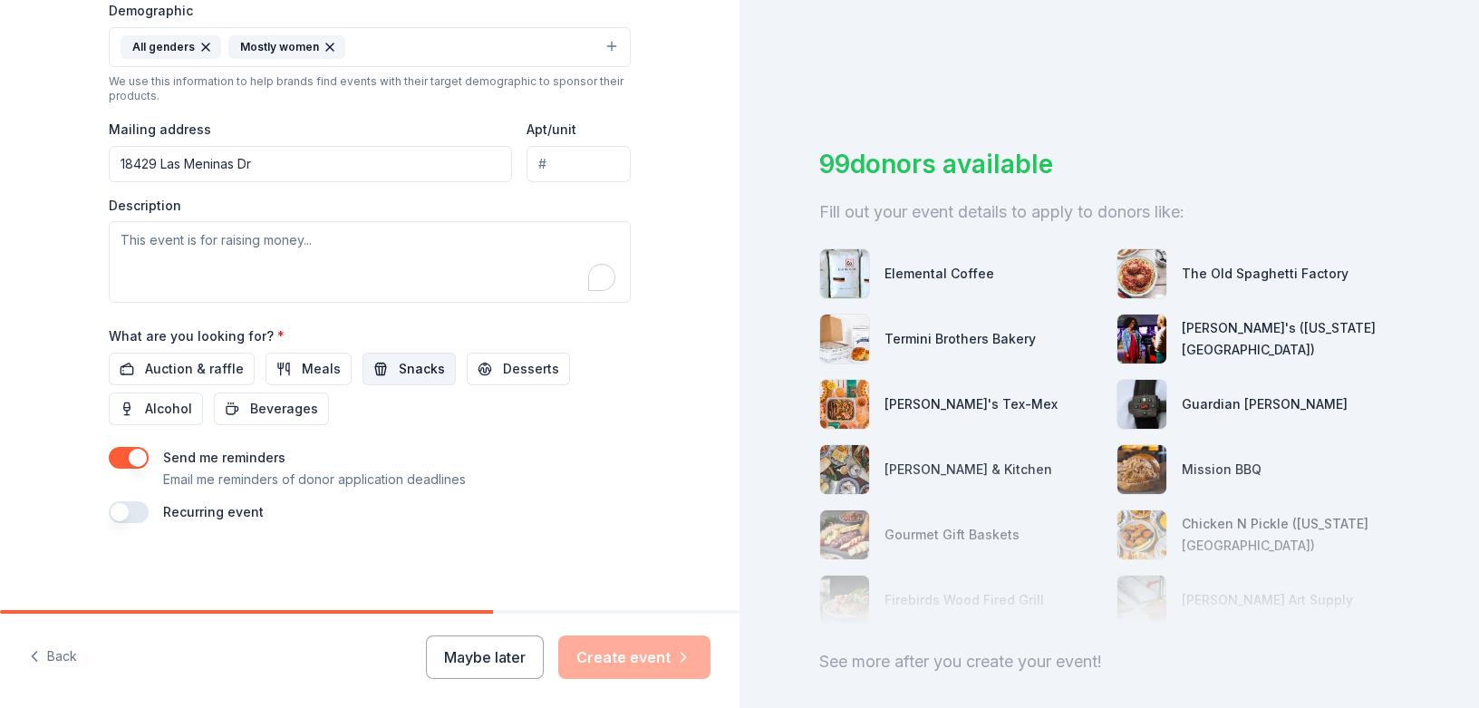
click at [415, 372] on span "Snacks" at bounding box center [422, 369] width 46 height 22
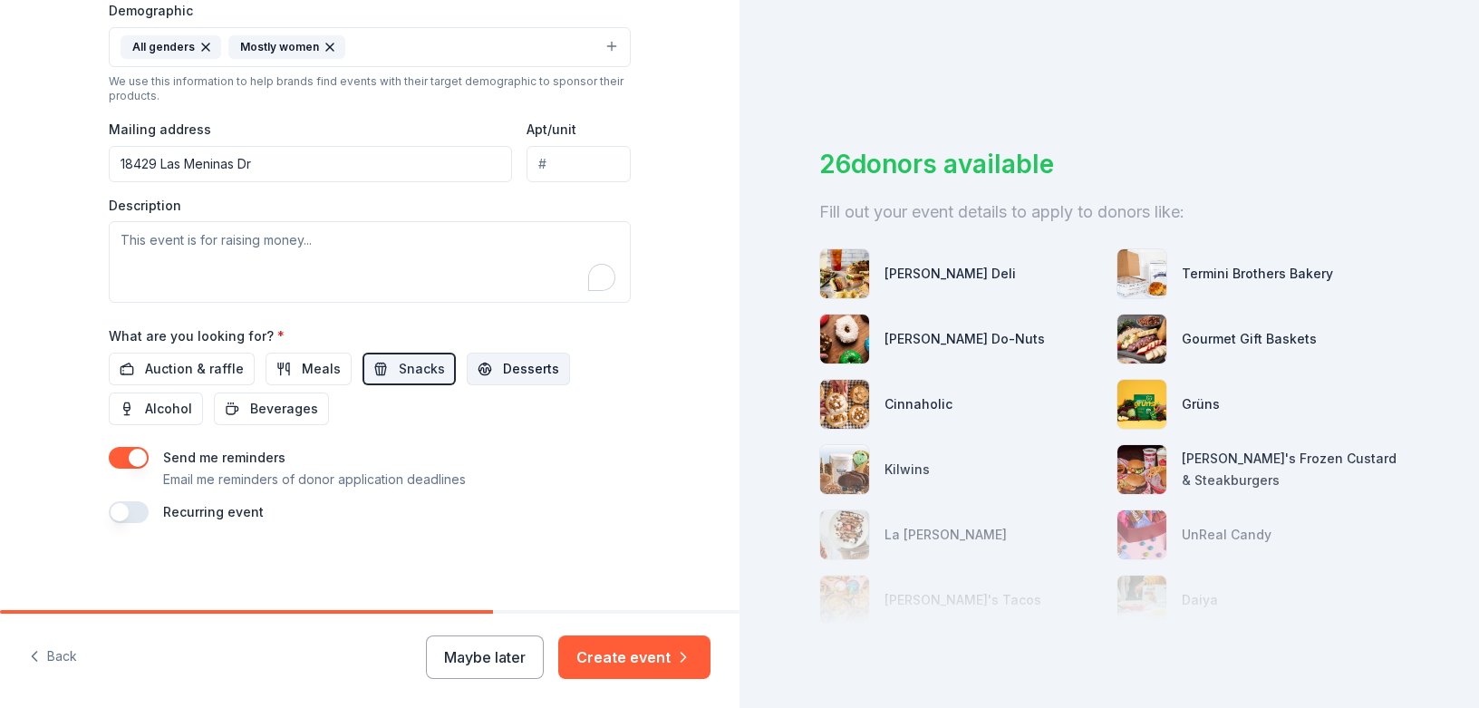
click at [503, 373] on span "Desserts" at bounding box center [531, 369] width 56 height 22
click at [213, 362] on span "Auction & raffle" at bounding box center [194, 369] width 99 height 22
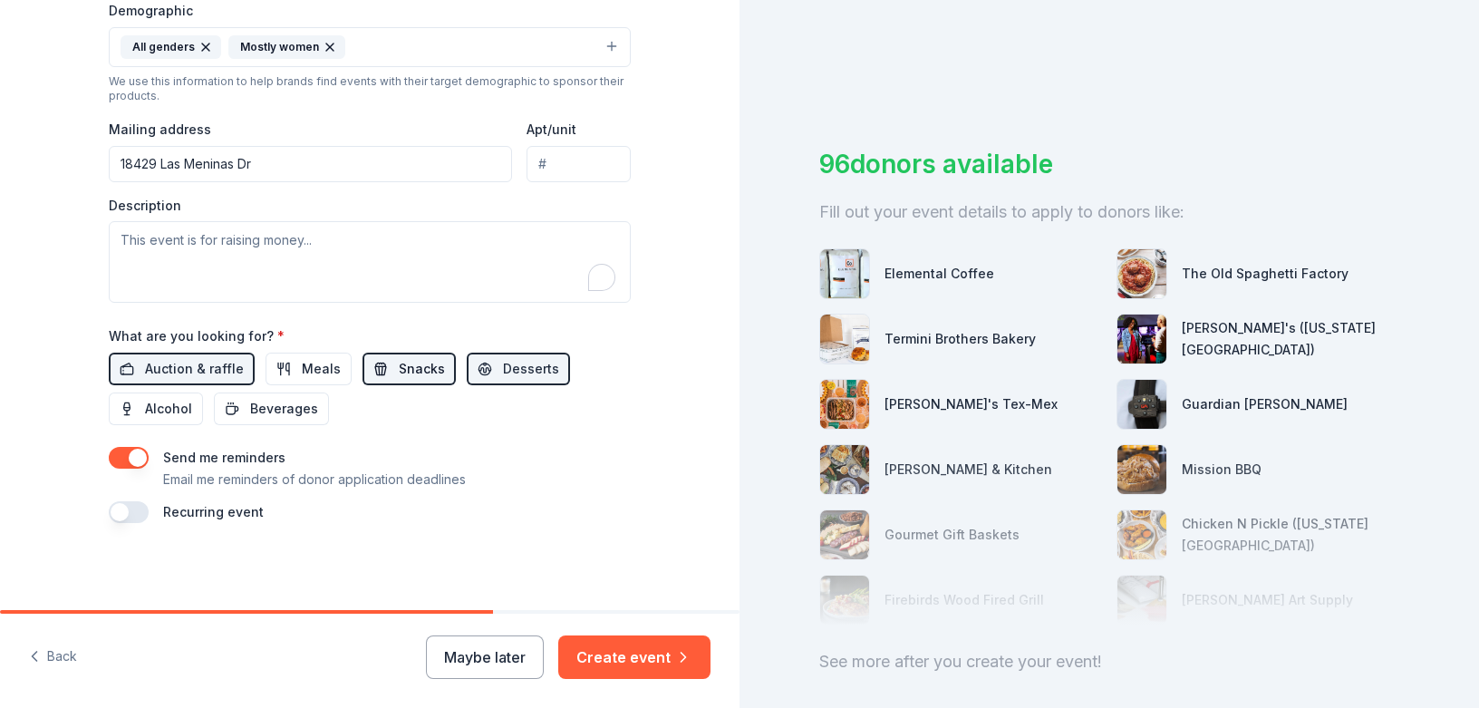
click at [399, 355] on button "Snacks" at bounding box center [408, 368] width 93 height 33
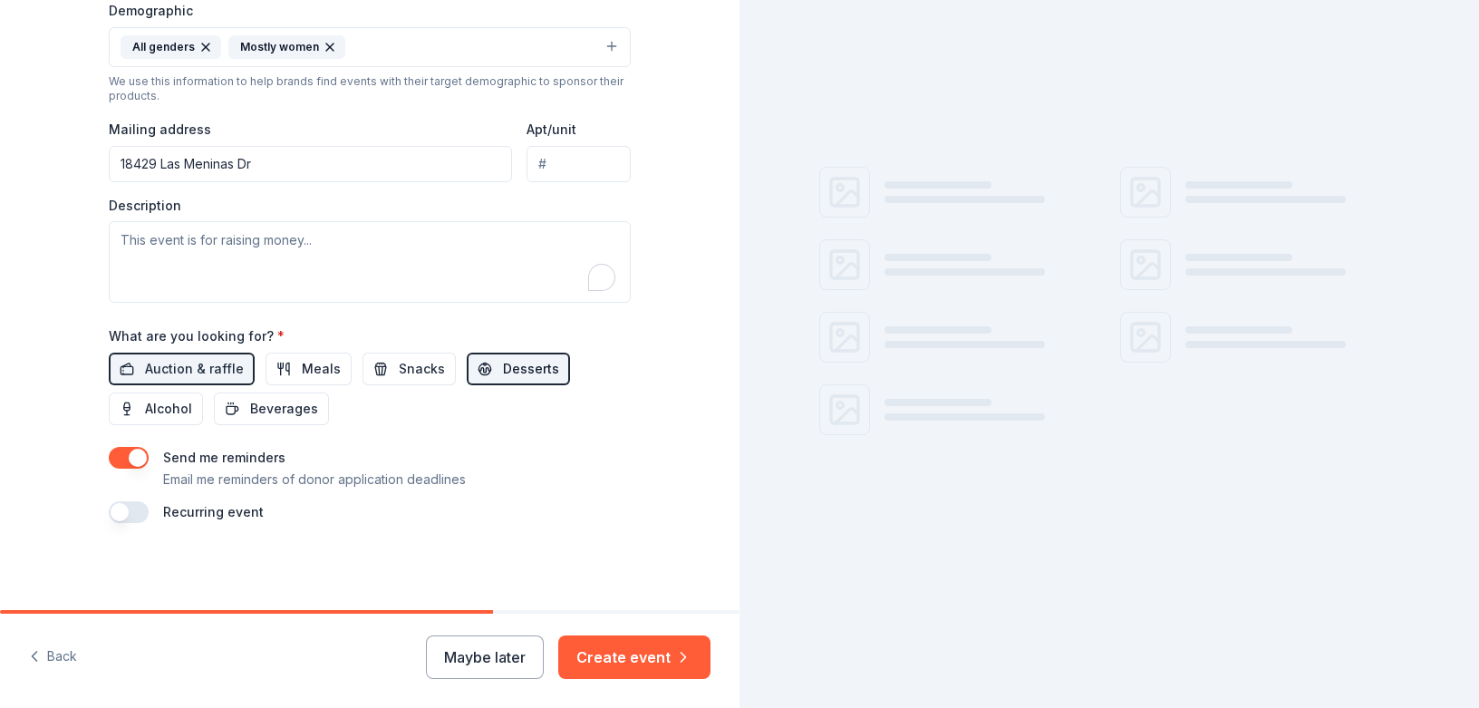
click at [503, 360] on span "Desserts" at bounding box center [531, 369] width 56 height 22
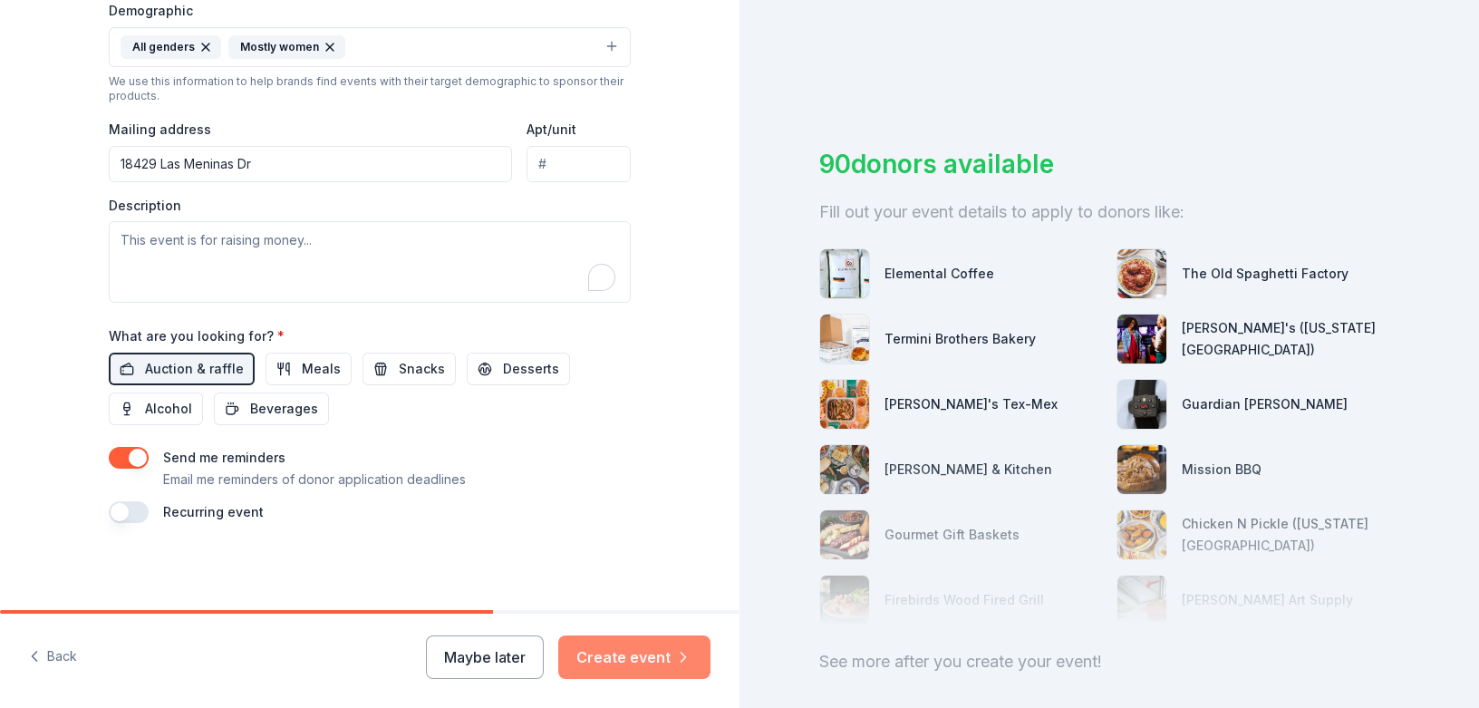
click at [626, 658] on button "Create event" at bounding box center [634, 656] width 152 height 43
